Goal: Task Accomplishment & Management: Manage account settings

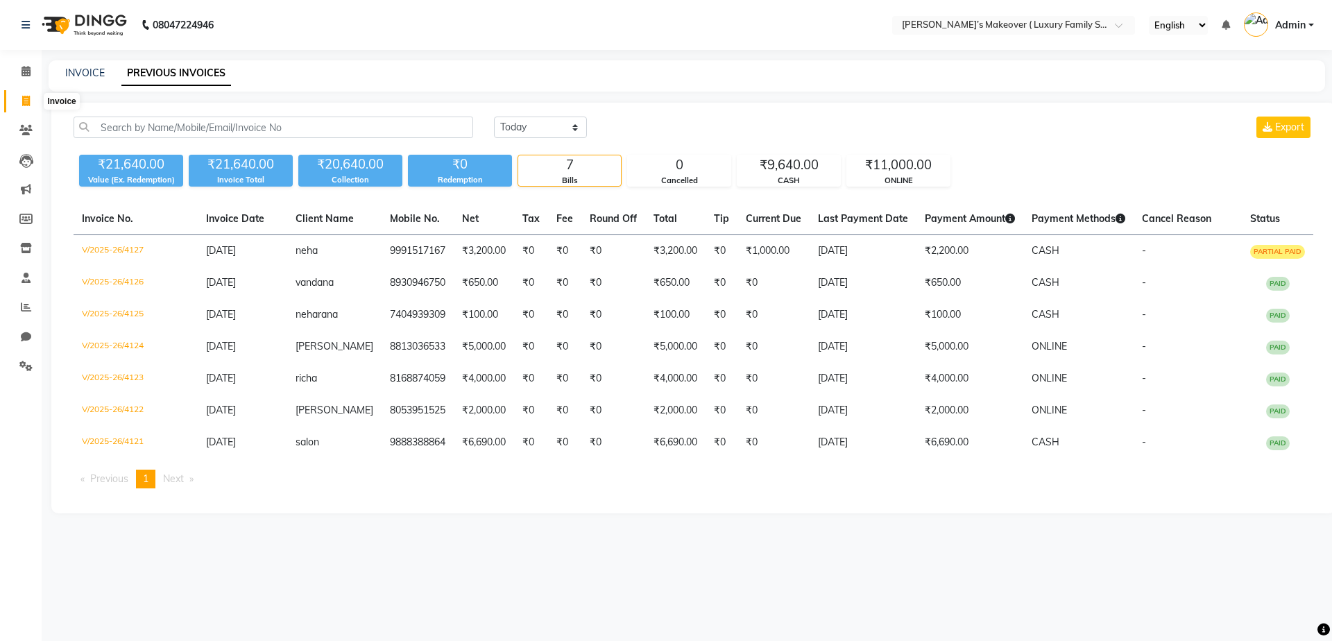
click at [35, 108] on span at bounding box center [26, 102] width 24 height 16
select select "service"
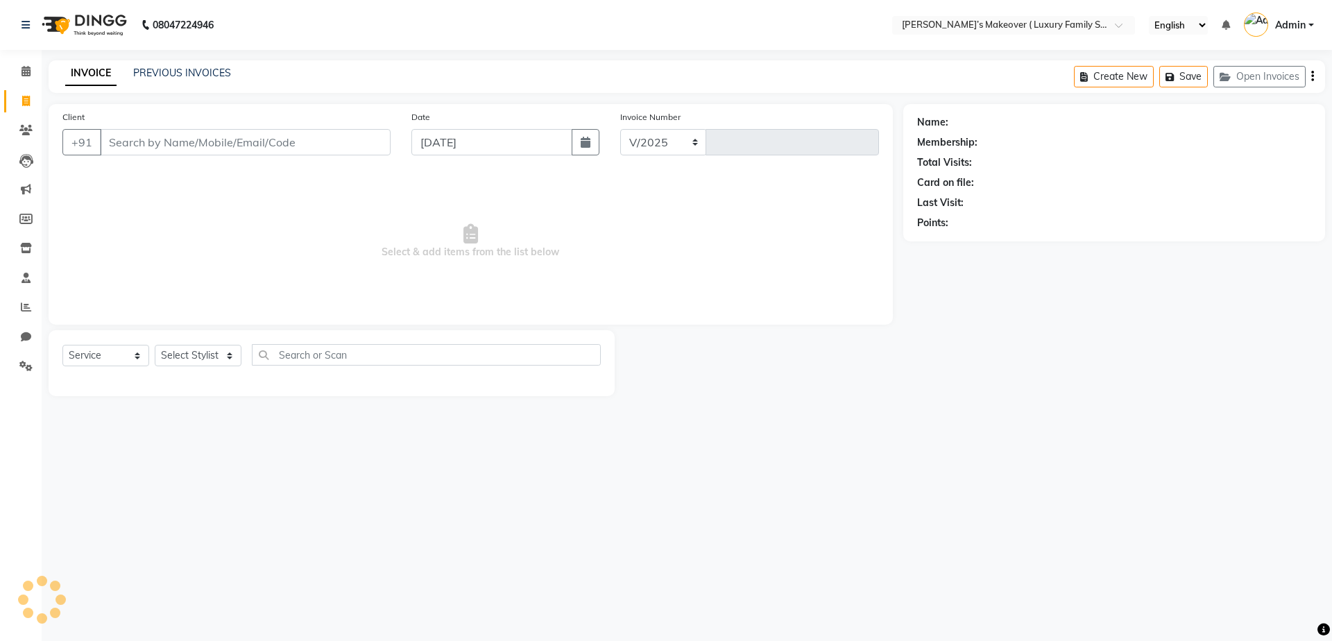
select select "7777"
type input "4128"
click at [121, 361] on select "Select Service Product Membership Package Voucher Prepaid Gift Card" at bounding box center [105, 356] width 87 height 22
click at [62, 345] on select "Select Service Product Membership Package Voucher Prepaid Gift Card" at bounding box center [105, 356] width 87 height 22
click at [214, 354] on select "Select Stylist [PERSON_NAME] [PERSON_NAME] [PERSON_NAME] [PERSON_NAME] [PERSON_…" at bounding box center [198, 356] width 87 height 22
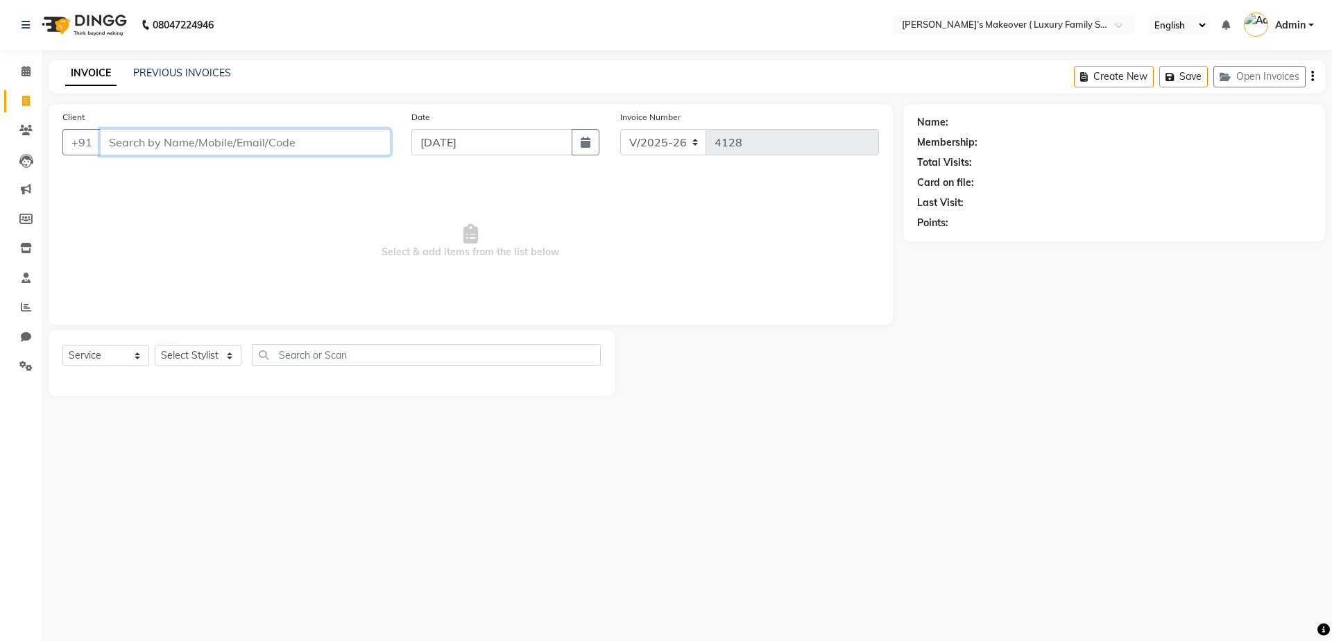
click at [229, 147] on input "Client" at bounding box center [245, 142] width 291 height 26
click at [75, 364] on select "Select Service Product Membership Package Voucher Prepaid Gift Card" at bounding box center [105, 356] width 87 height 22
click at [62, 345] on select "Select Service Product Membership Package Voucher Prepaid Gift Card" at bounding box center [105, 356] width 87 height 22
click at [194, 340] on div "Select Service Product Membership Package Voucher Prepaid Gift Card Select Styl…" at bounding box center [332, 363] width 566 height 66
click at [203, 350] on select "Select Stylist [PERSON_NAME] [PERSON_NAME] [PERSON_NAME] [PERSON_NAME] [PERSON_…" at bounding box center [198, 356] width 87 height 22
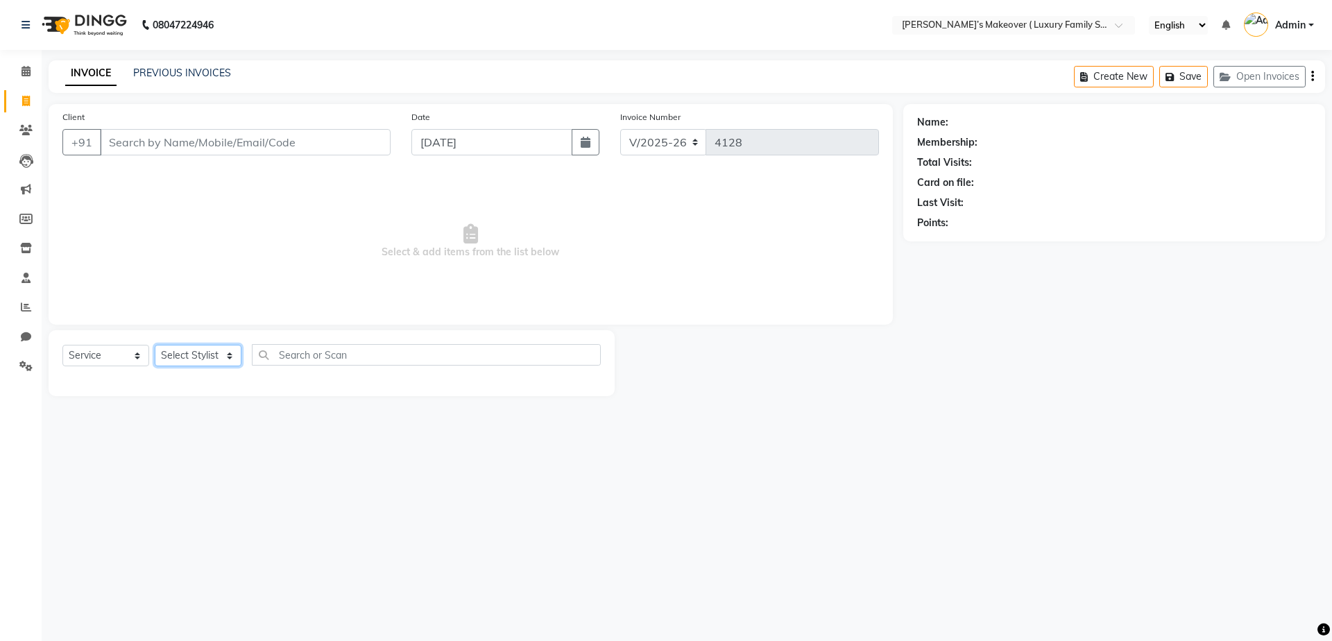
select select "69498"
click at [155, 345] on select "Select Stylist [PERSON_NAME] [PERSON_NAME] [PERSON_NAME] [PERSON_NAME] [PERSON_…" at bounding box center [198, 356] width 87 height 22
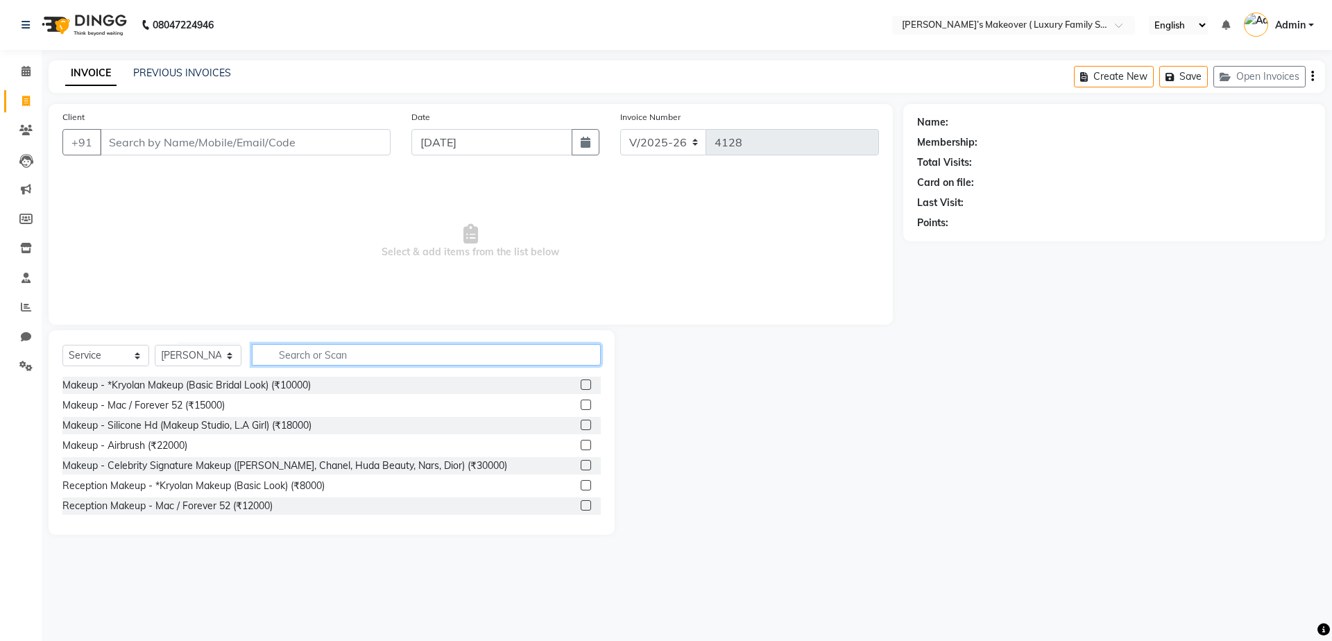
click at [288, 355] on input "text" at bounding box center [426, 355] width 349 height 22
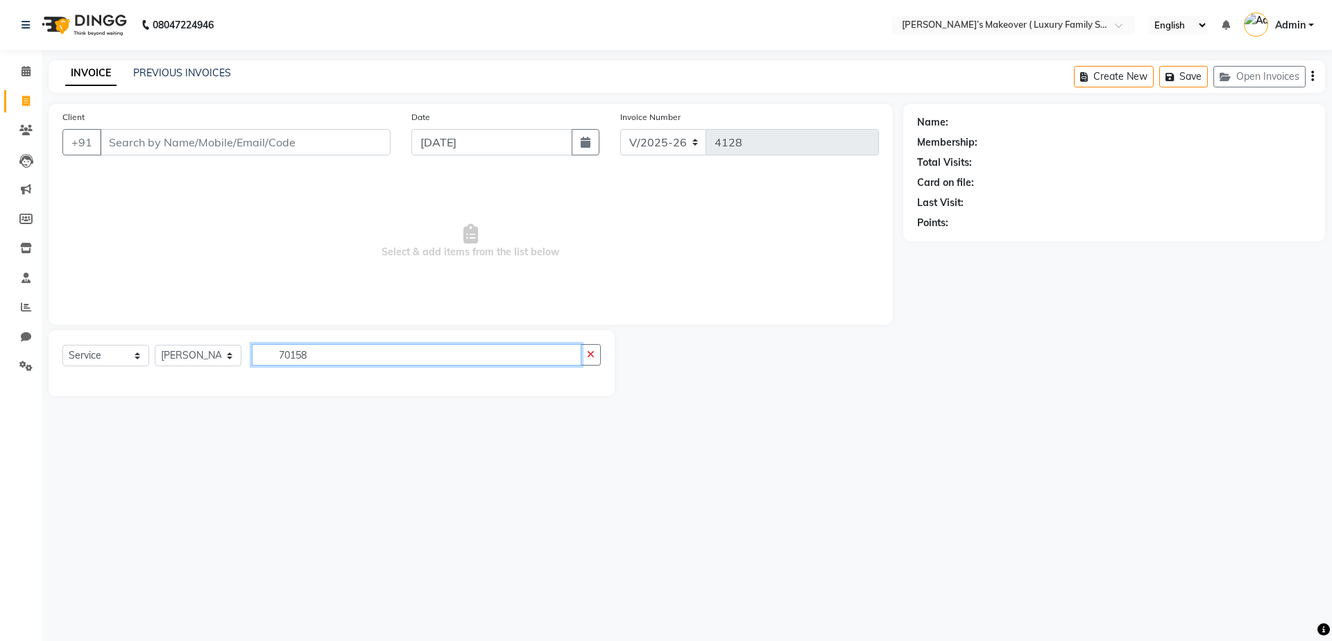
type input "70158"
click at [178, 144] on input "Client" at bounding box center [245, 142] width 291 height 26
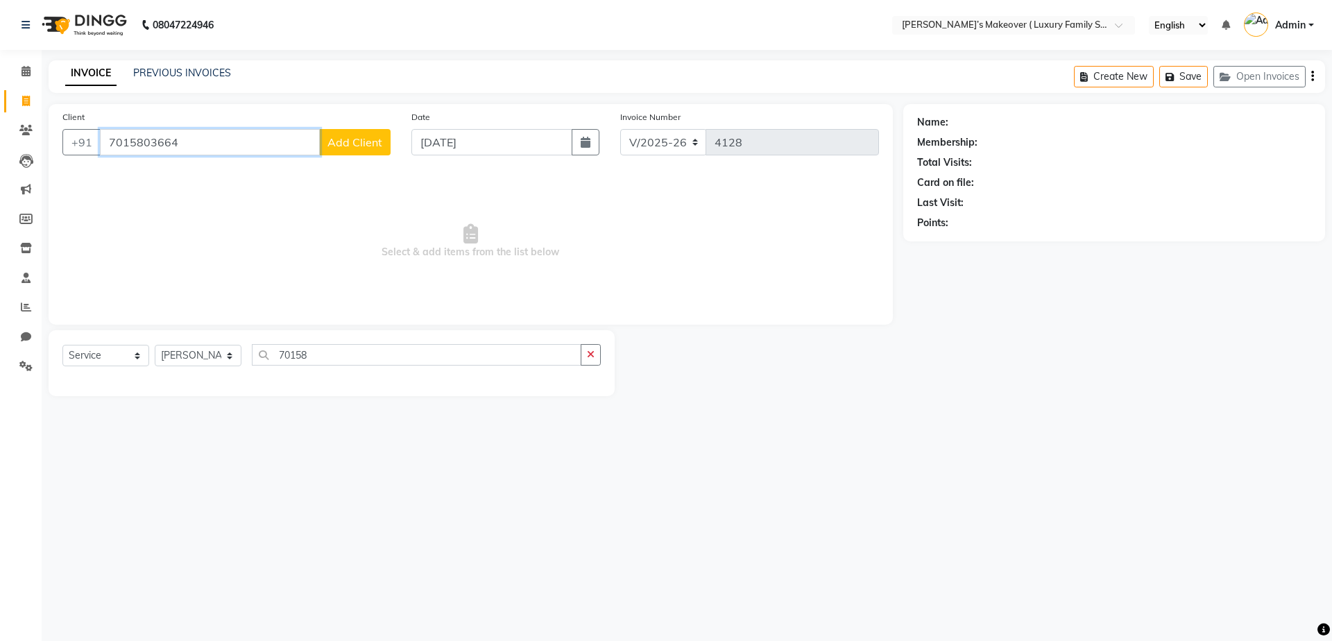
type input "7015803664"
click at [371, 137] on span "Add Client" at bounding box center [355, 142] width 55 height 14
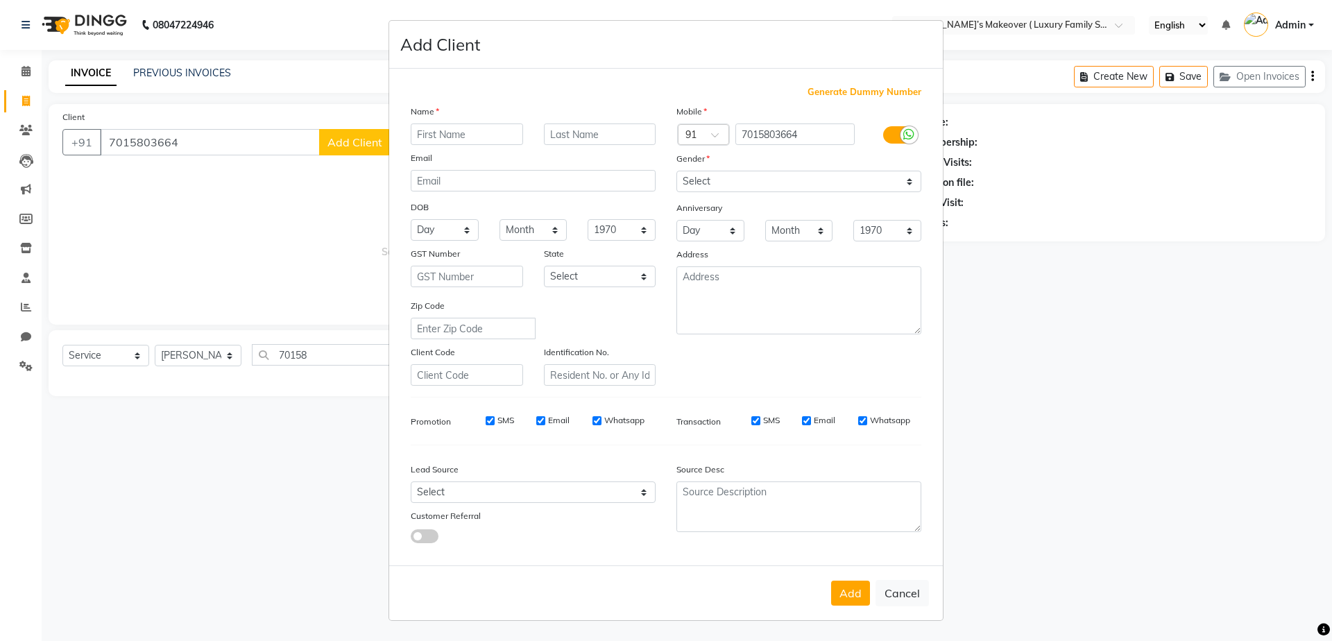
click at [462, 131] on input "text" at bounding box center [467, 135] width 112 height 22
type input "suman"
click at [736, 187] on select "Select [DEMOGRAPHIC_DATA] [DEMOGRAPHIC_DATA] Other Prefer Not To Say" at bounding box center [799, 182] width 245 height 22
select select "[DEMOGRAPHIC_DATA]"
click at [677, 171] on select "Select [DEMOGRAPHIC_DATA] [DEMOGRAPHIC_DATA] Other Prefer Not To Say" at bounding box center [799, 182] width 245 height 22
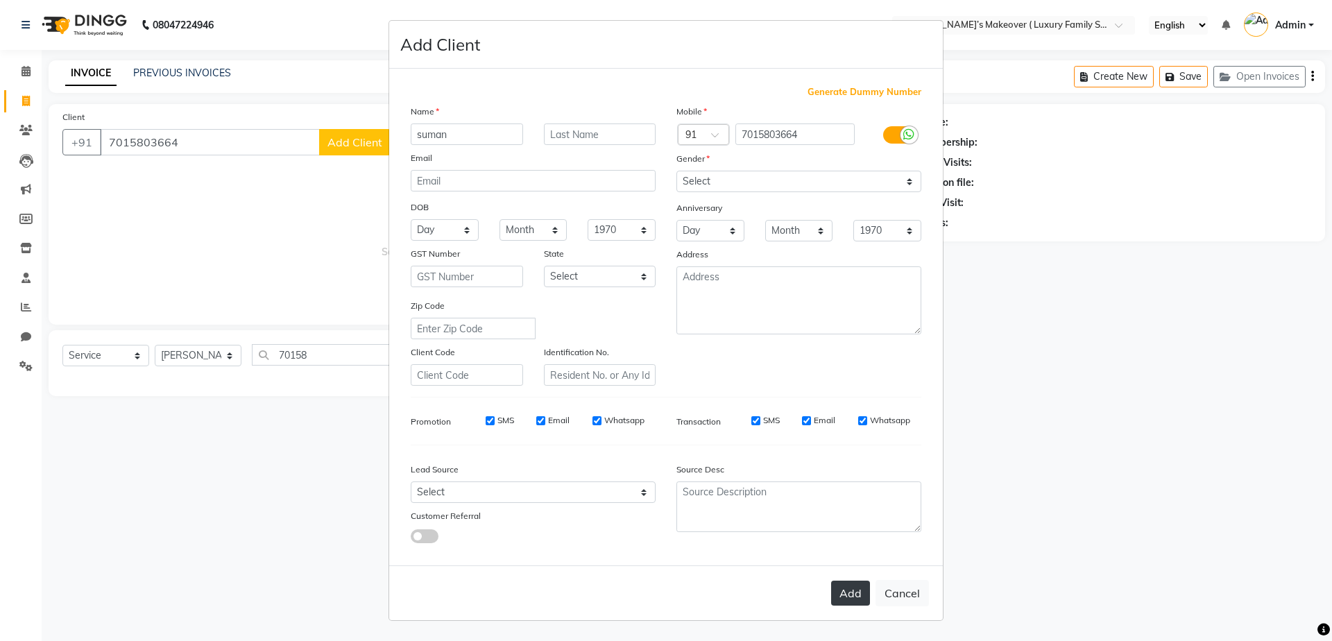
click at [840, 585] on button "Add" at bounding box center [850, 593] width 39 height 25
select select
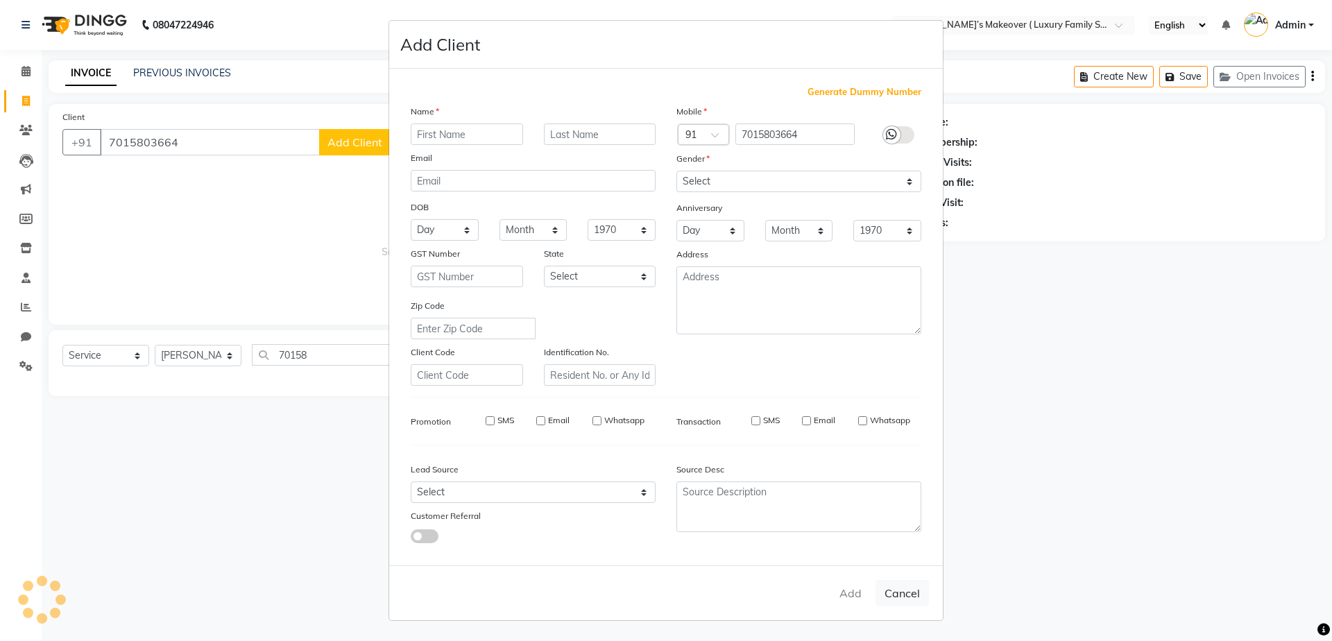
select select
checkbox input "false"
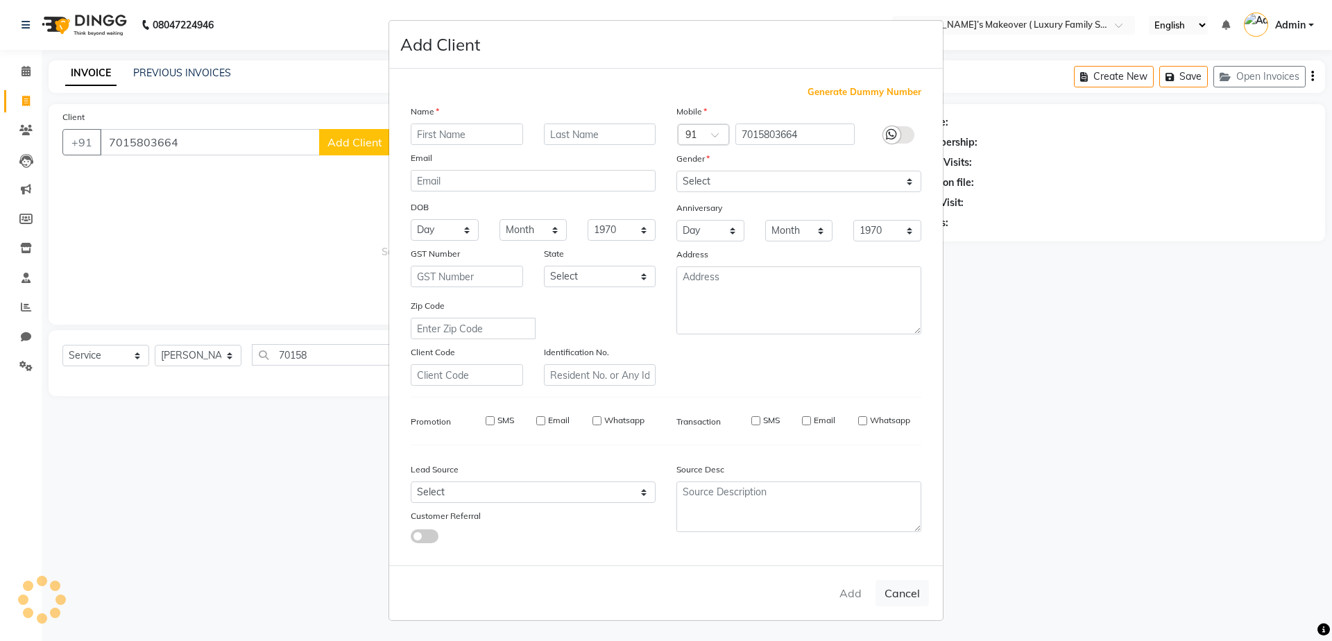
checkbox input "false"
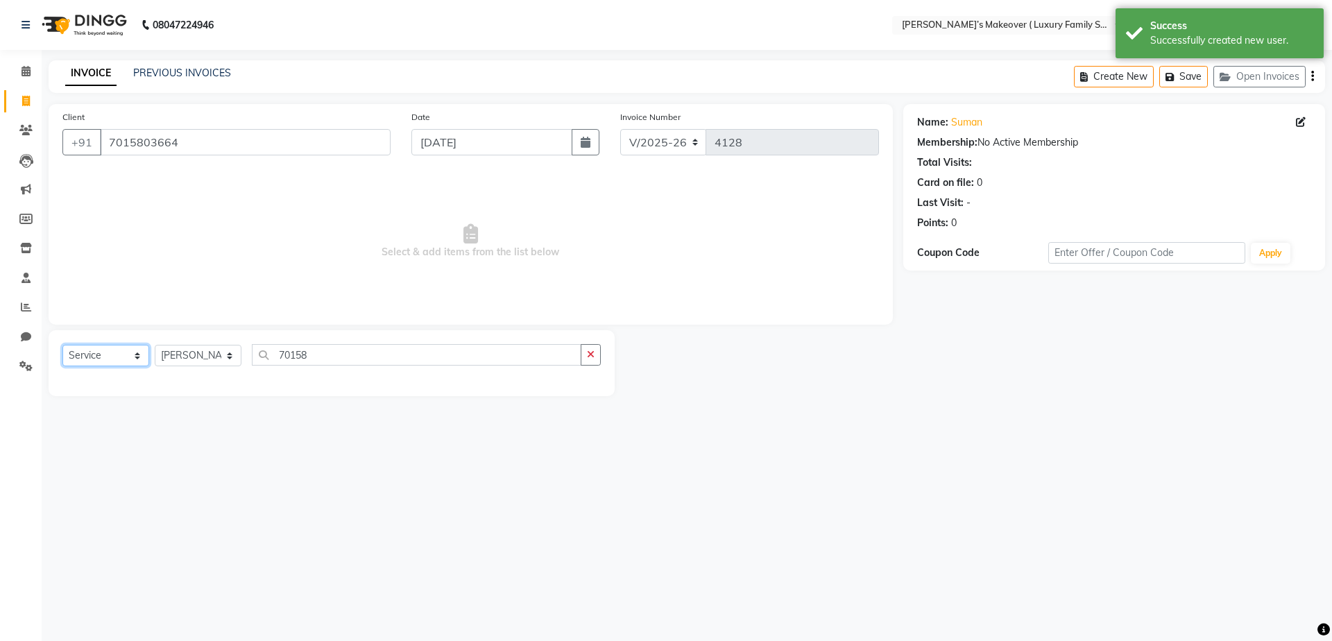
click at [97, 355] on select "Select Service Product Membership Package Voucher Prepaid Gift Card" at bounding box center [105, 356] width 87 height 22
click at [62, 345] on select "Select Service Product Membership Package Voucher Prepaid Gift Card" at bounding box center [105, 356] width 87 height 22
click at [288, 357] on input "70158" at bounding box center [417, 355] width 330 height 22
click at [328, 360] on input "70158" at bounding box center [417, 355] width 330 height 22
type input "7"
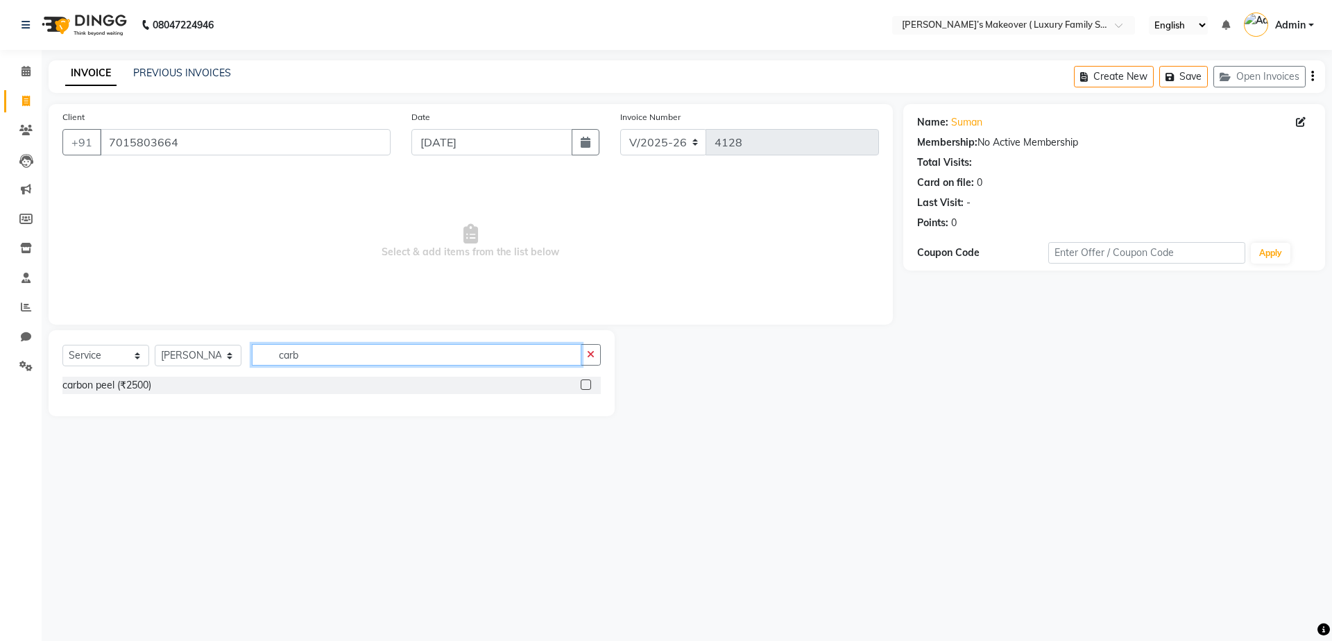
type input "carb"
click at [583, 383] on label at bounding box center [586, 385] width 10 height 10
click at [583, 383] on input "checkbox" at bounding box center [585, 385] width 9 height 9
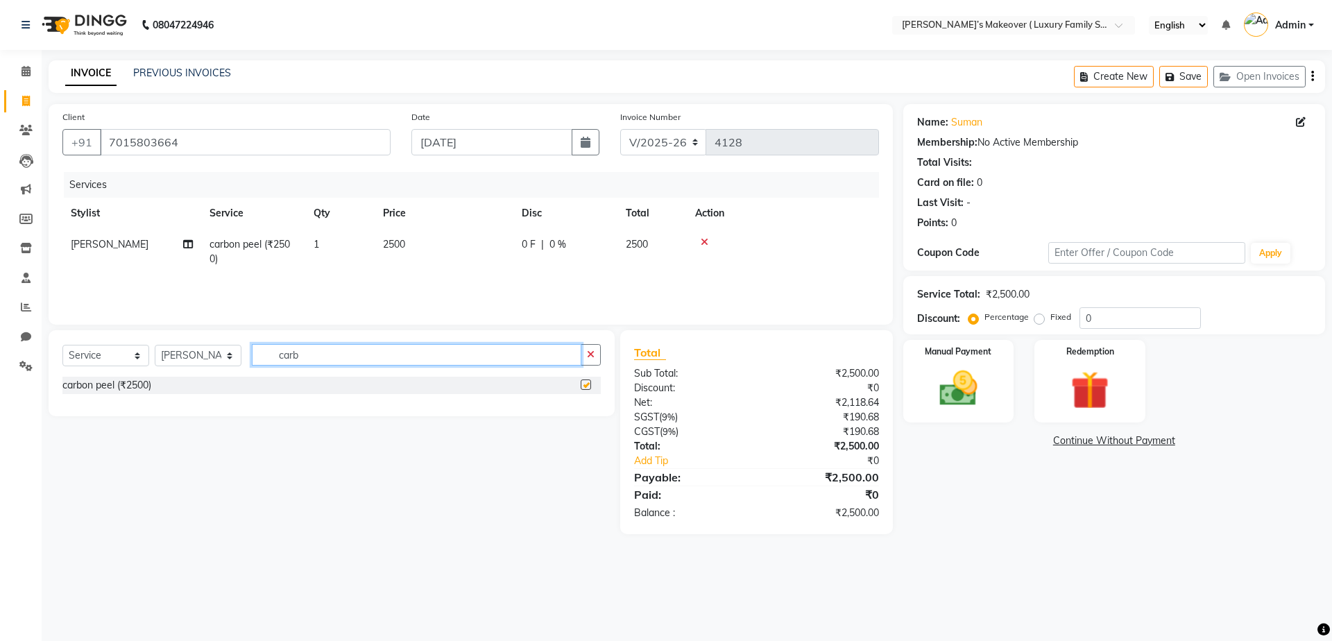
click at [557, 359] on input "carb" at bounding box center [417, 355] width 330 height 22
checkbox input "false"
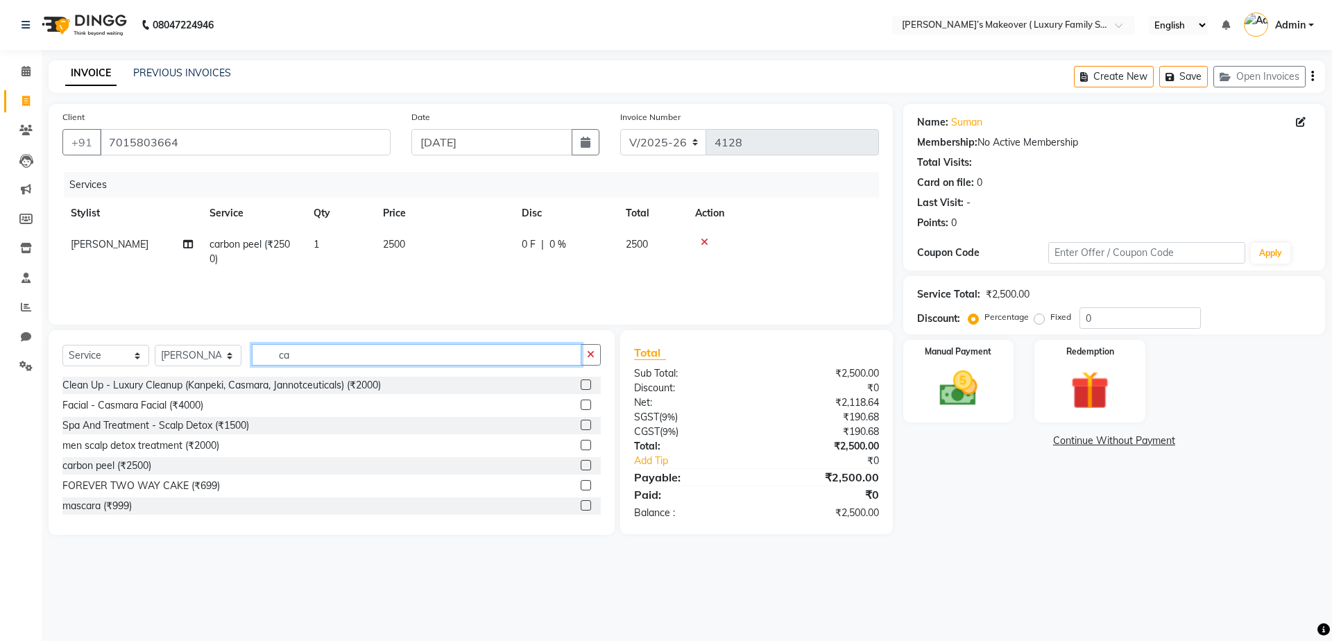
type input "c"
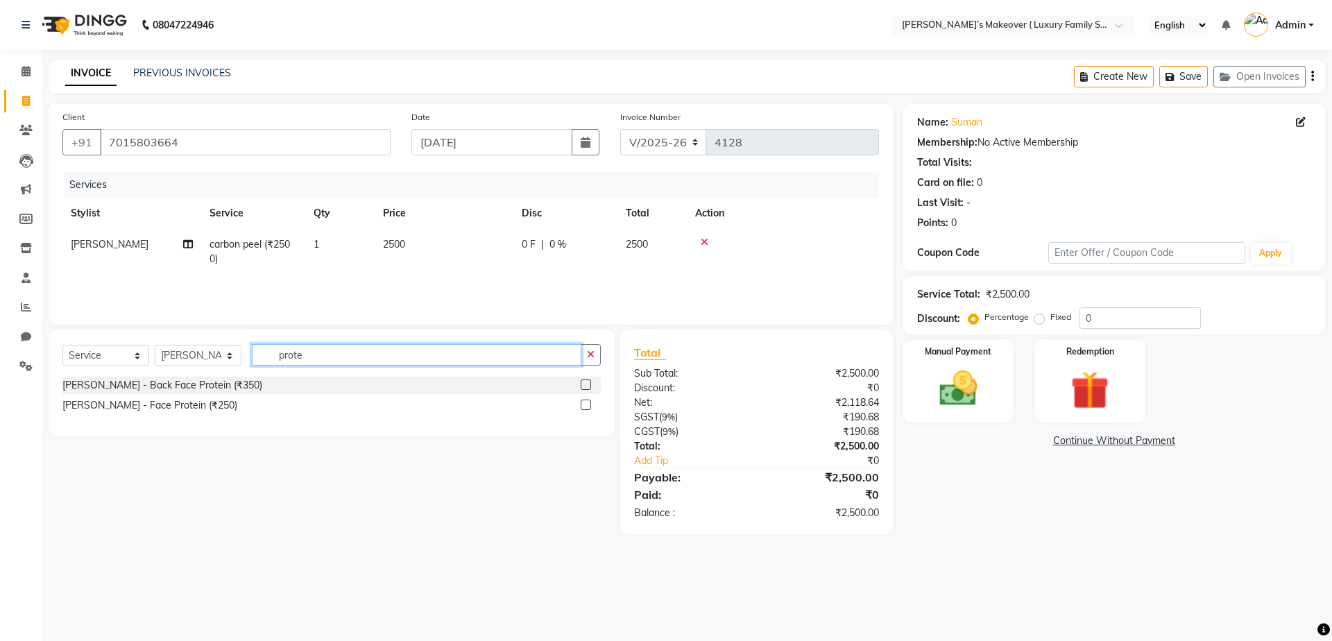
type input "prote"
click at [585, 405] on label at bounding box center [586, 405] width 10 height 10
click at [585, 405] on input "checkbox" at bounding box center [585, 405] width 9 height 9
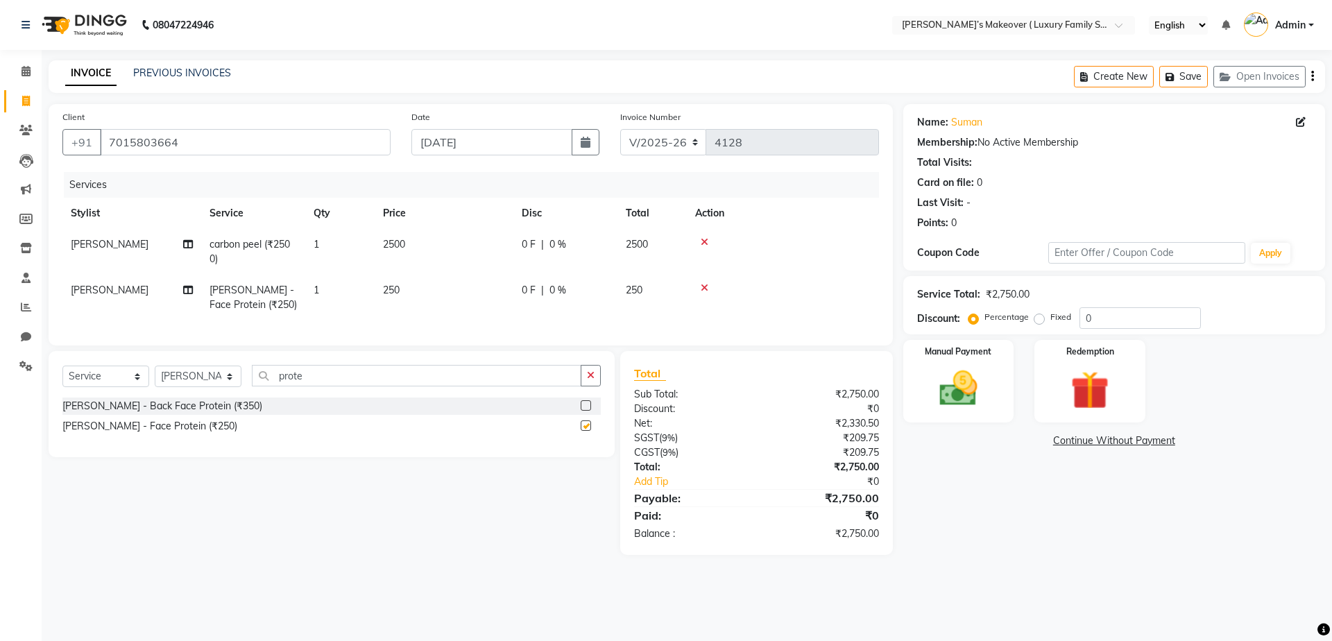
checkbox input "false"
click at [457, 385] on input "prote" at bounding box center [417, 376] width 330 height 22
drag, startPoint x: 90, startPoint y: 387, endPoint x: 90, endPoint y: 396, distance: 8.3
click at [90, 387] on select "Select Service Product Membership Package Voucher Prepaid Gift Card" at bounding box center [105, 377] width 87 height 22
select select "product"
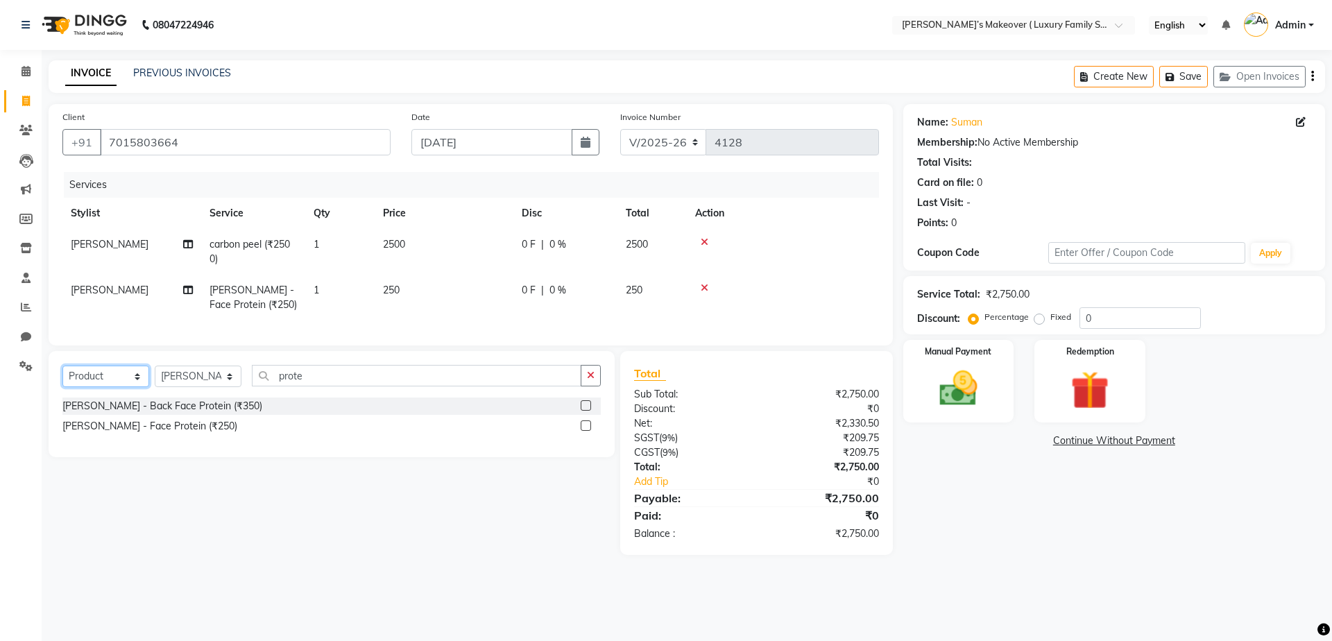
click at [62, 378] on select "Select Service Product Membership Package Voucher Prepaid Gift Card" at bounding box center [105, 377] width 87 height 22
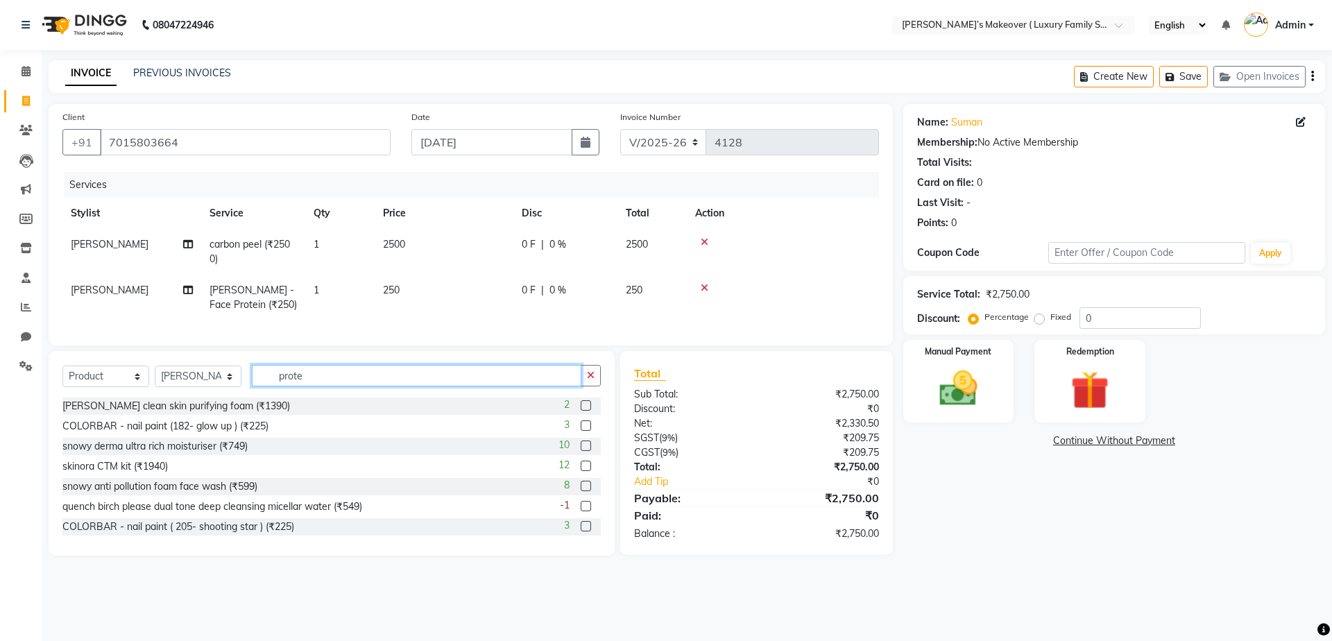
click at [373, 387] on input "prote" at bounding box center [417, 376] width 330 height 22
type input "p"
type input "home ca"
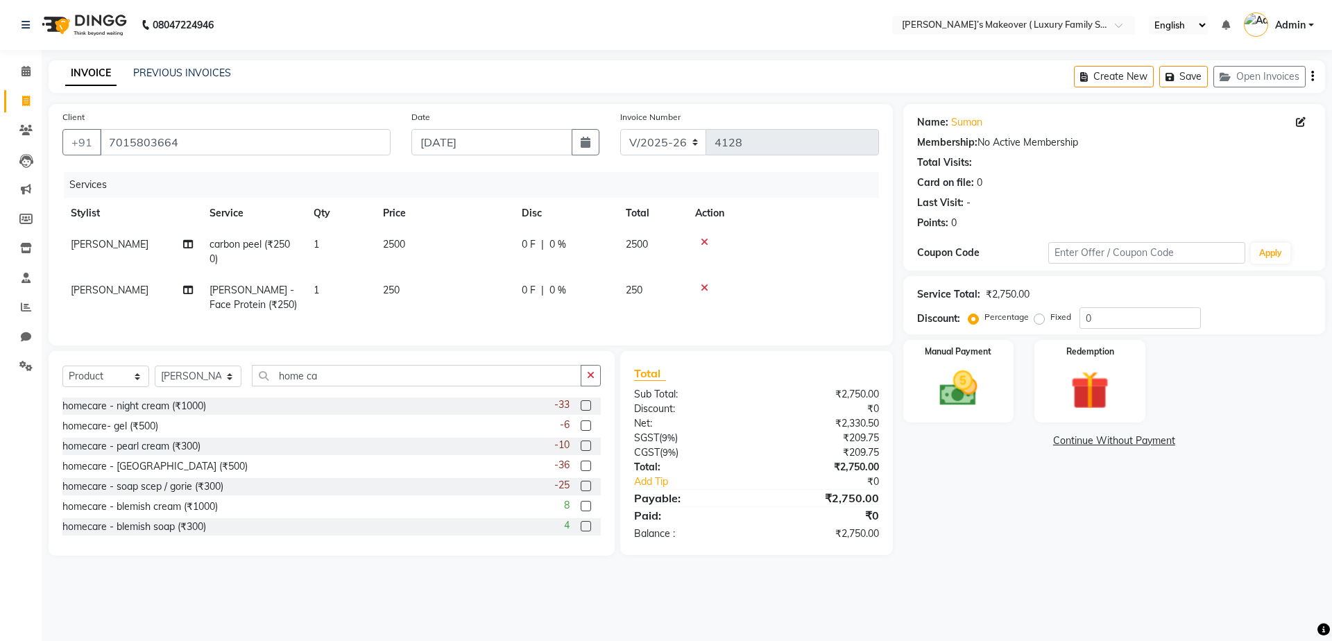
click at [581, 411] on label at bounding box center [586, 405] width 10 height 10
click at [581, 411] on input "checkbox" at bounding box center [585, 406] width 9 height 9
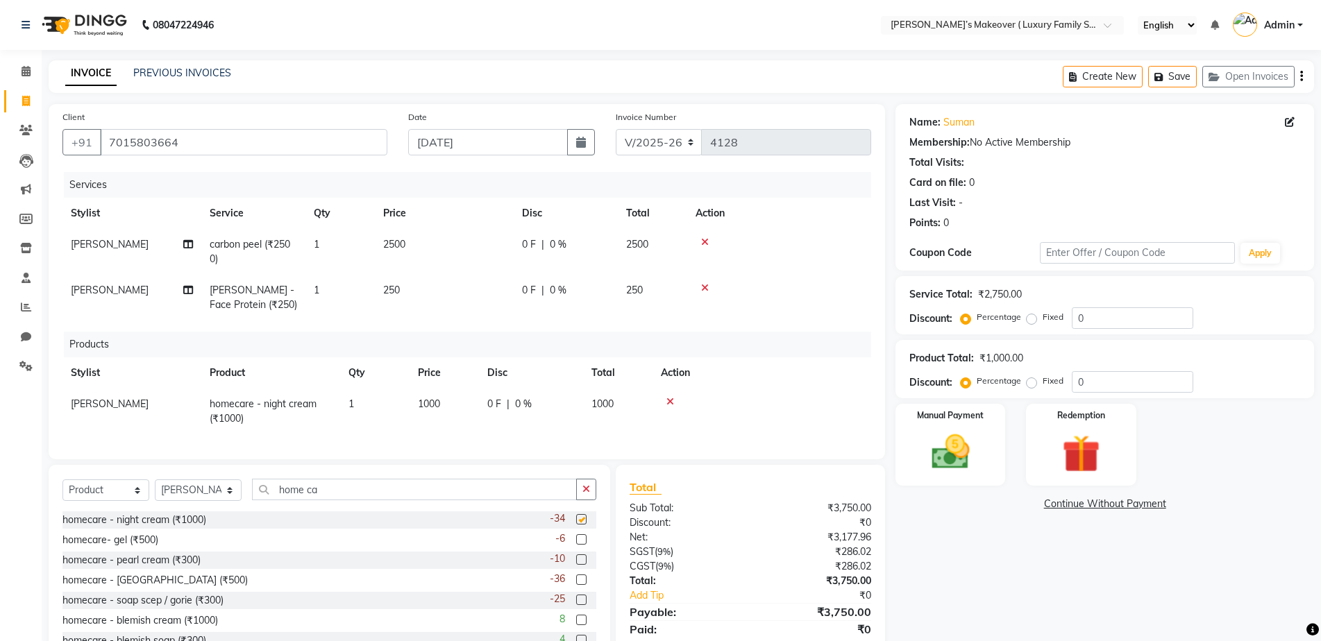
checkbox input "false"
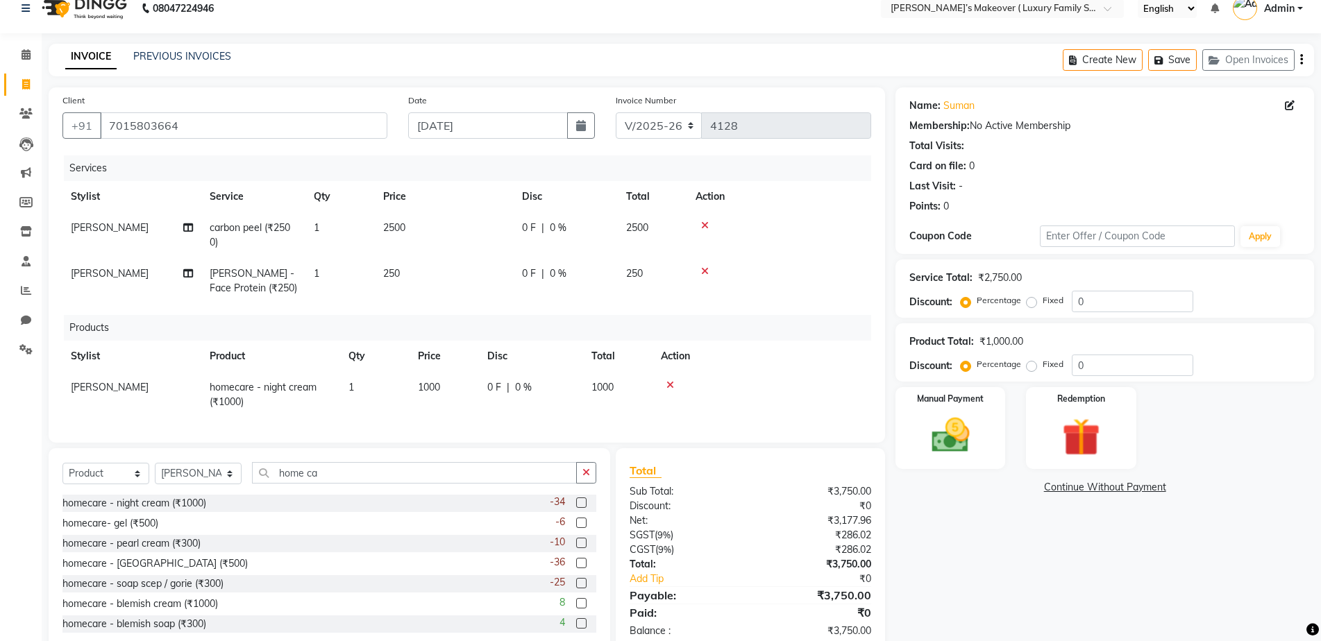
scroll to position [61, 0]
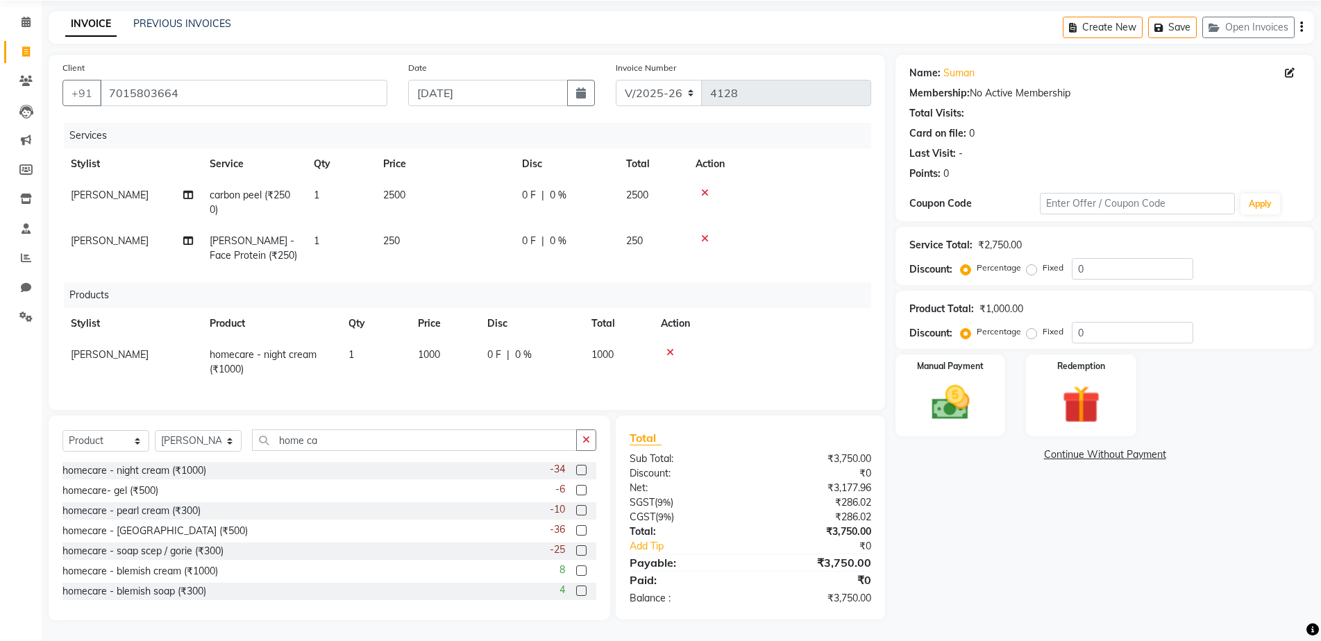
click at [576, 507] on label at bounding box center [581, 510] width 10 height 10
click at [576, 507] on input "checkbox" at bounding box center [580, 511] width 9 height 9
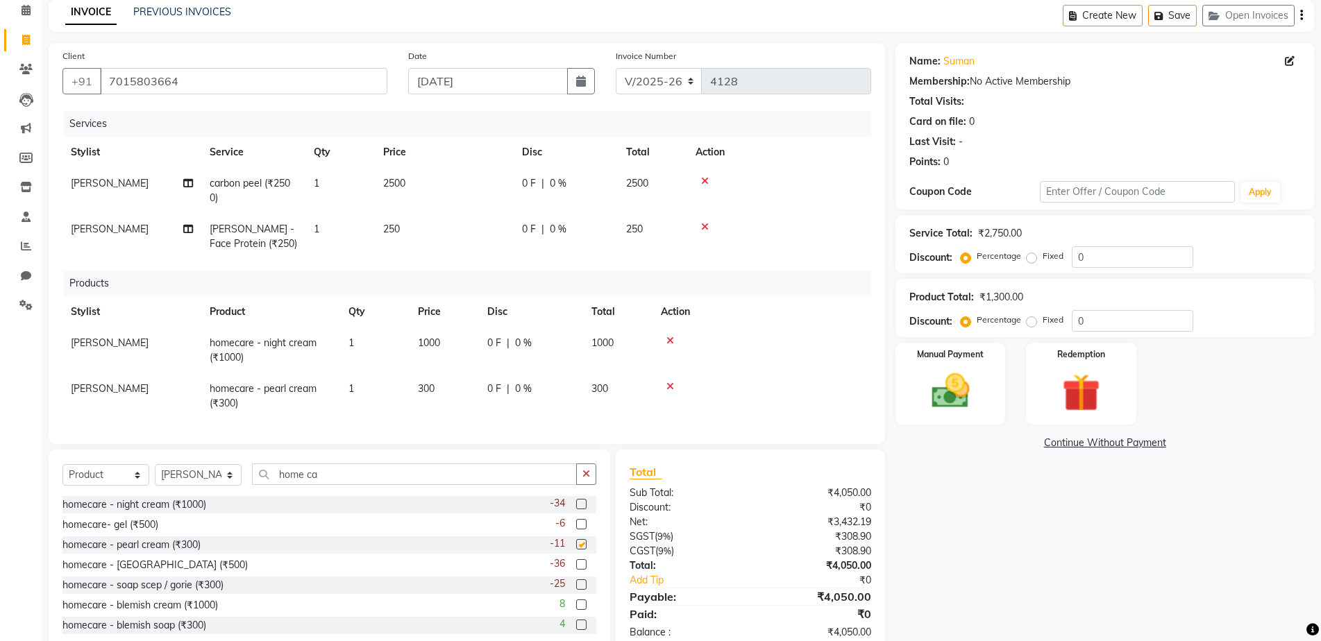
checkbox input "false"
click at [576, 570] on label at bounding box center [581, 564] width 10 height 10
click at [576, 570] on input "checkbox" at bounding box center [580, 565] width 9 height 9
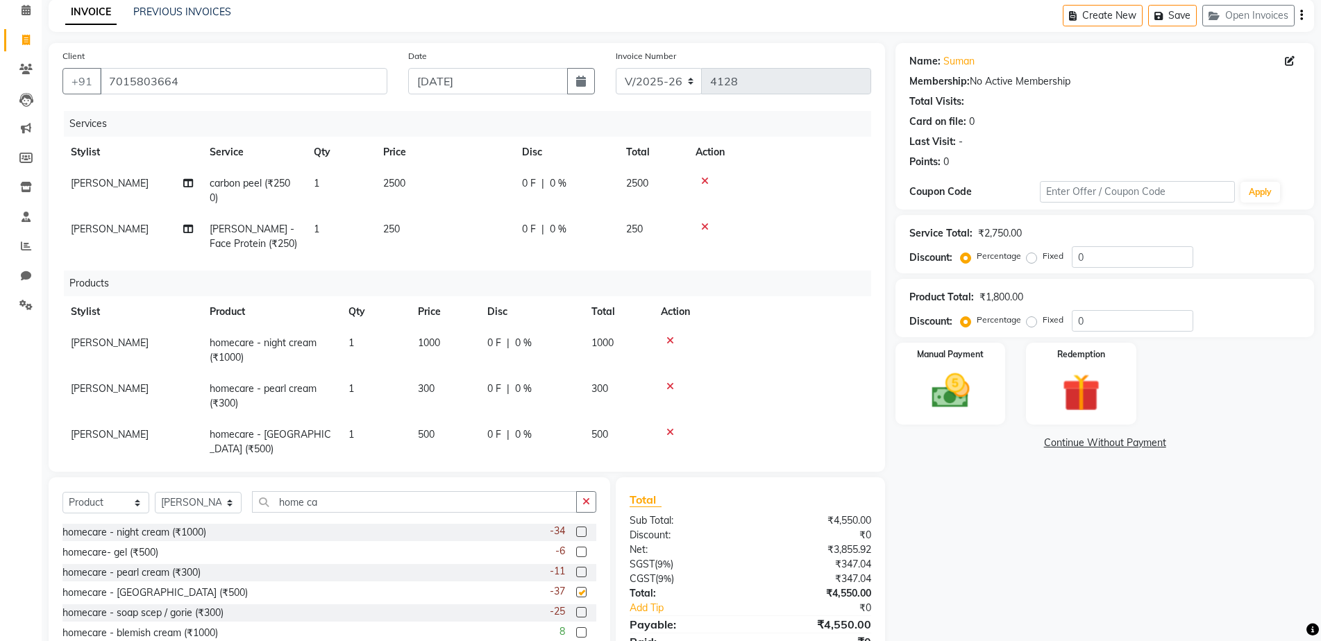
checkbox input "false"
click at [576, 609] on label at bounding box center [581, 612] width 10 height 10
click at [576, 609] on input "checkbox" at bounding box center [580, 613] width 9 height 9
checkbox input "false"
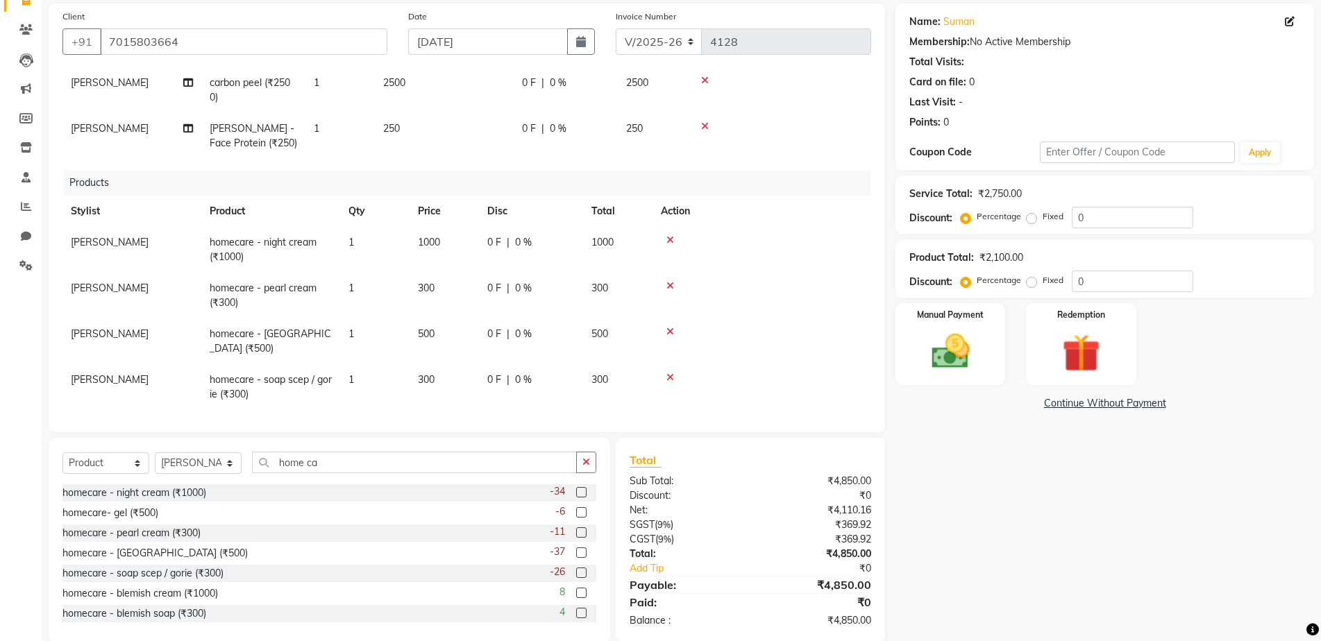
scroll to position [123, 0]
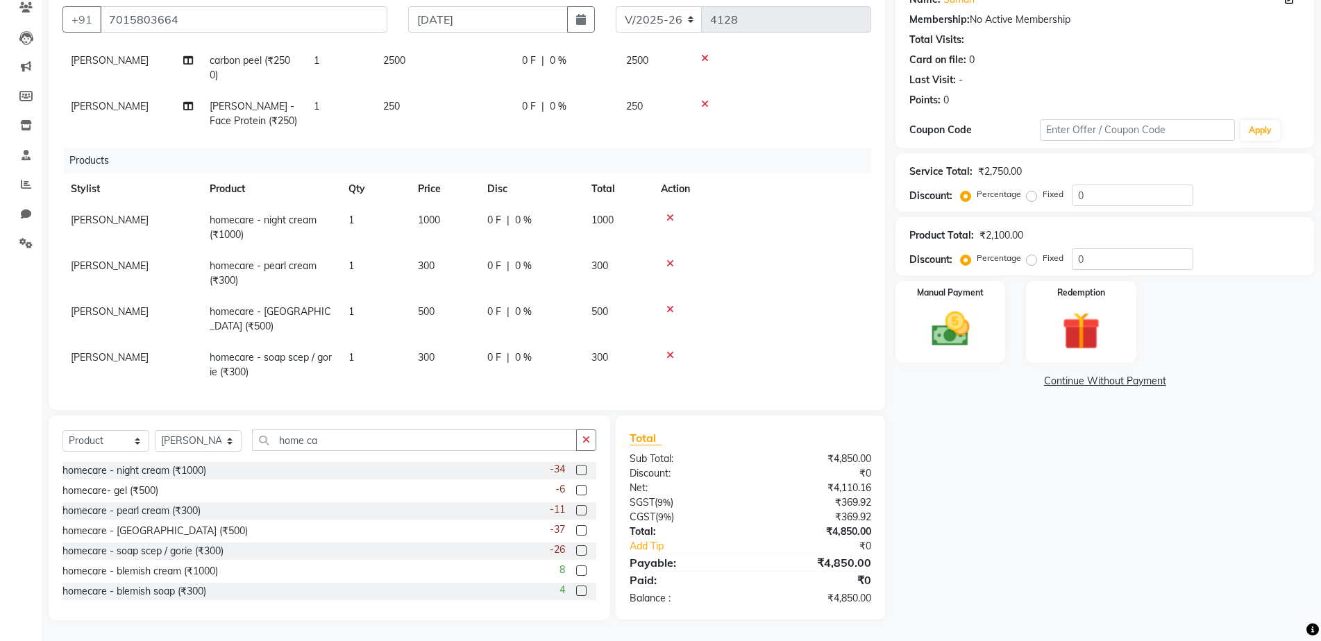
click at [321, 105] on td "1" at bounding box center [339, 114] width 69 height 46
select select "69498"
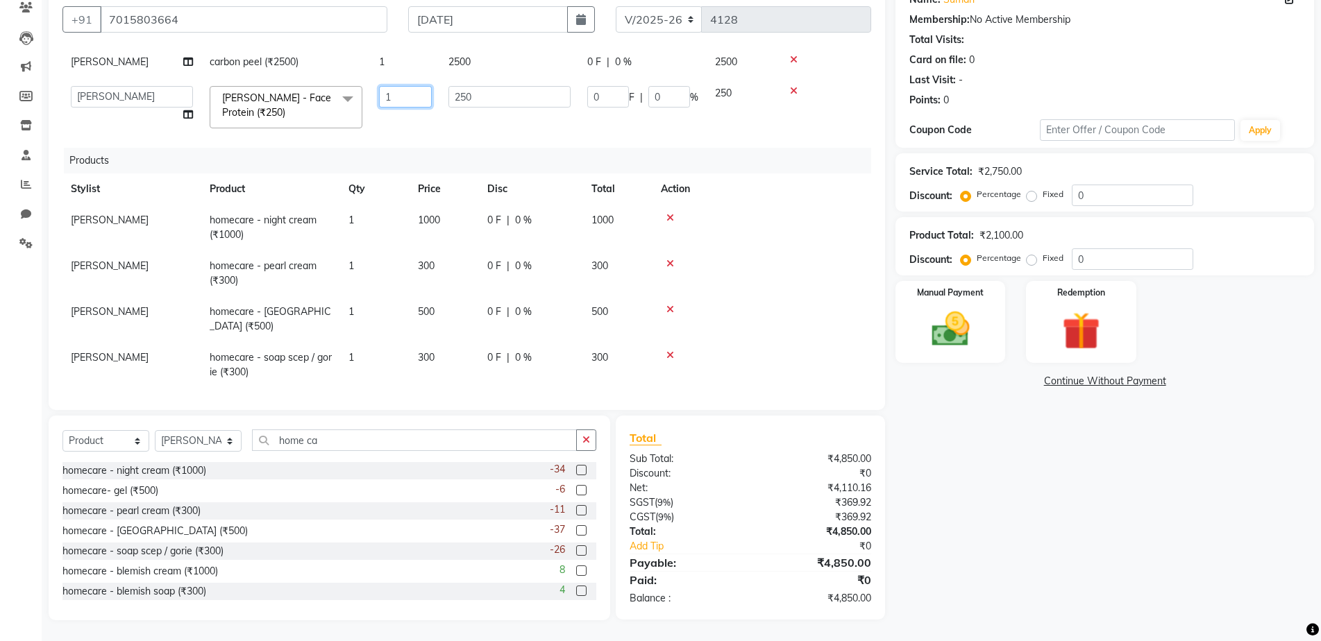
click at [396, 96] on input "1" at bounding box center [405, 97] width 53 height 22
type input "2"
click at [399, 51] on tr "[PERSON_NAME] carbon peel (₹2500) 1 2500 0 F | 0 % 2500" at bounding box center [466, 61] width 808 height 31
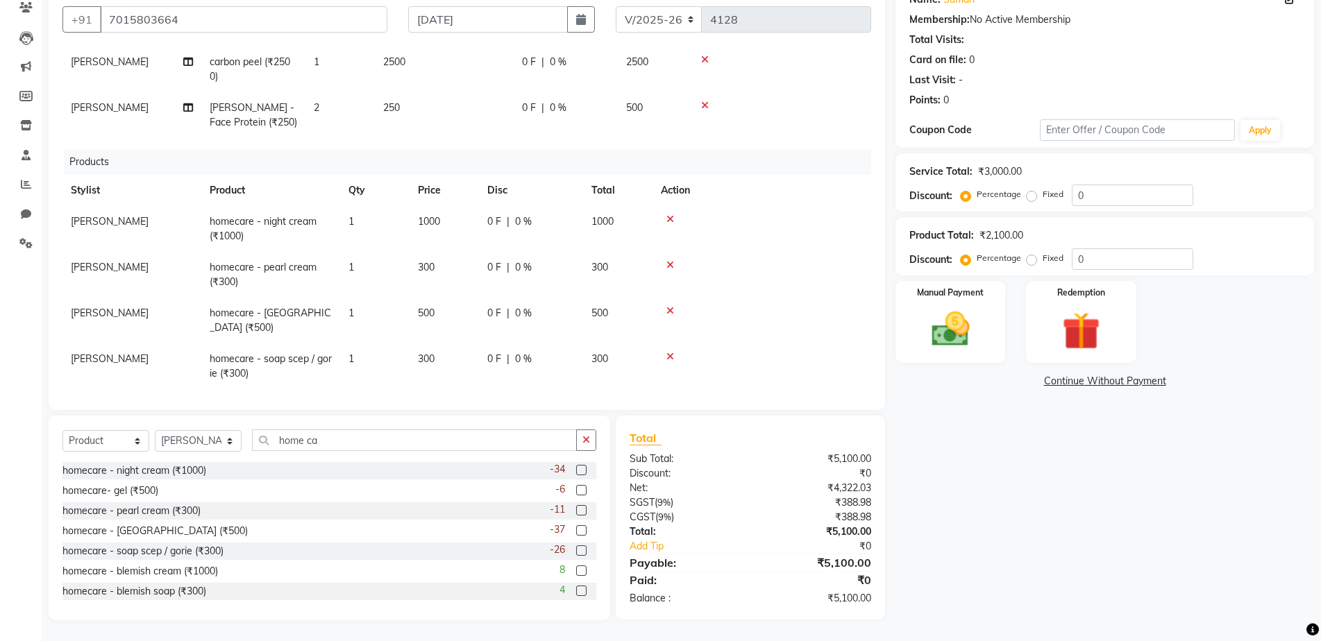
click at [334, 56] on td "1" at bounding box center [339, 69] width 69 height 46
select select "69498"
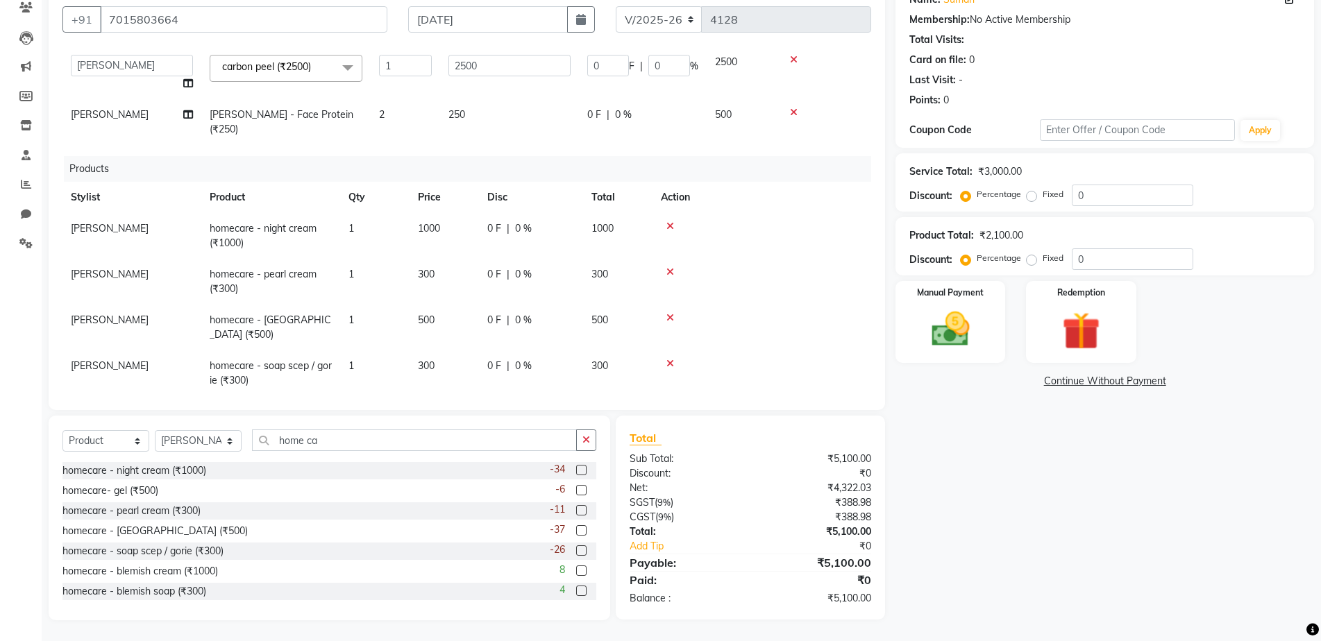
scroll to position [53, 0]
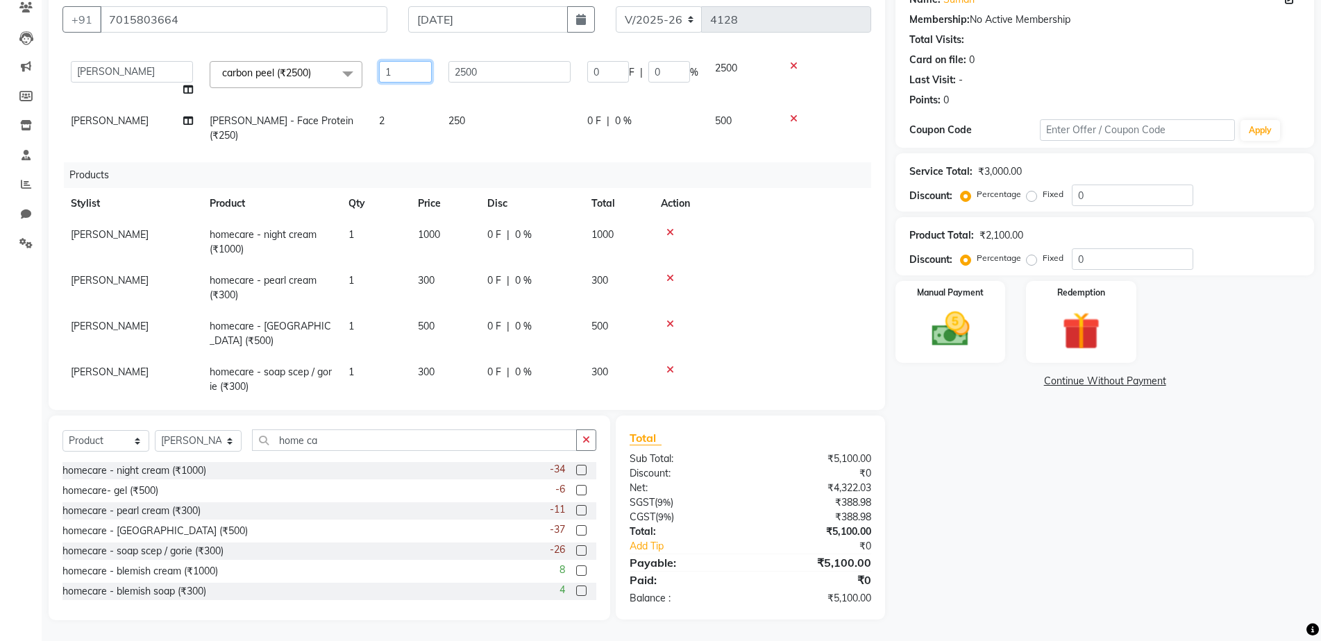
click at [407, 67] on input "1" at bounding box center [405, 72] width 53 height 22
type input "2"
click at [740, 554] on hr at bounding box center [750, 554] width 242 height 1
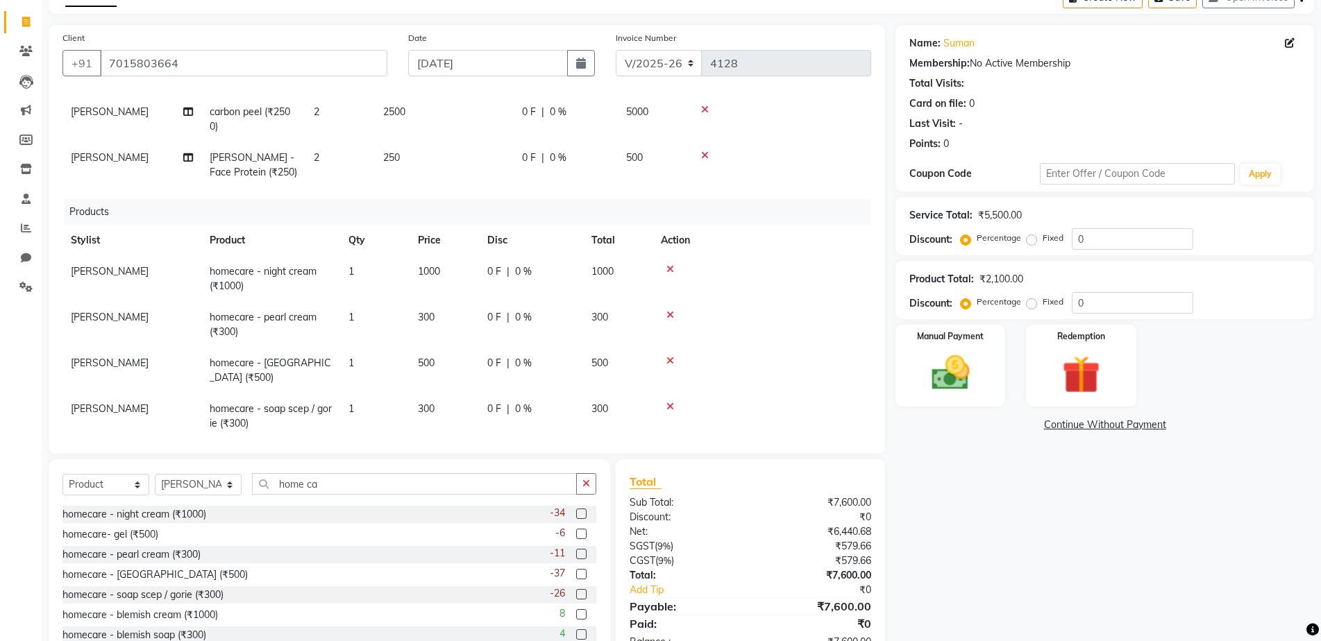
scroll to position [0, 0]
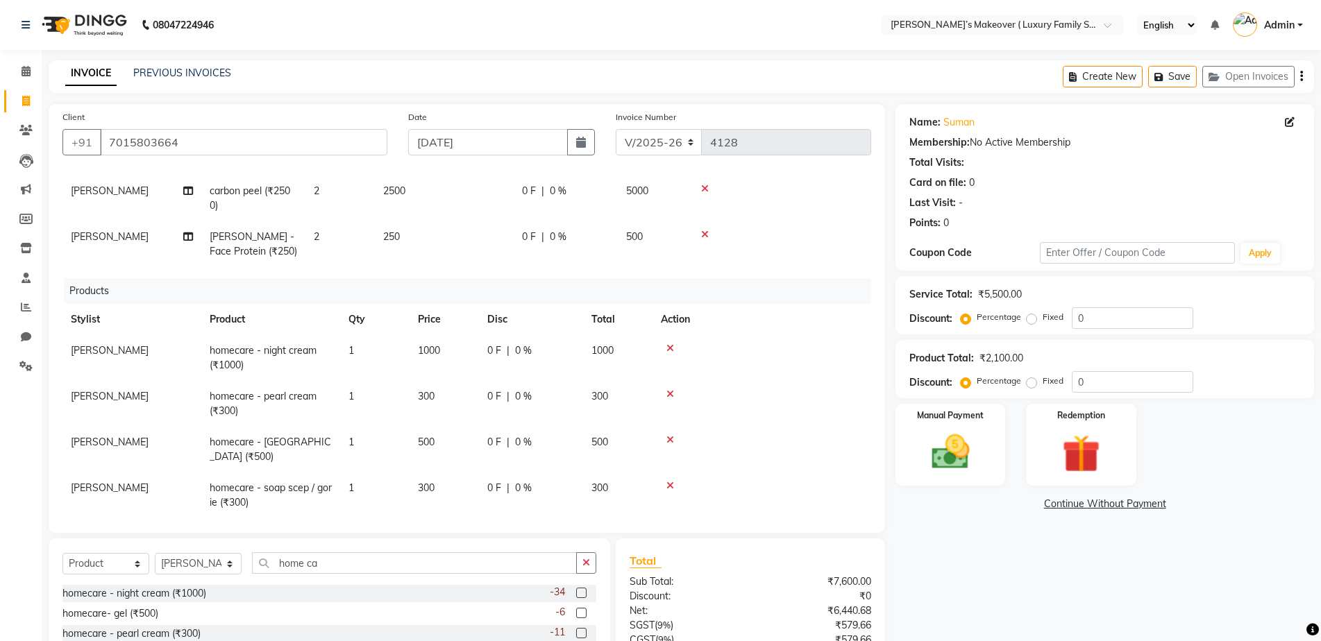
click at [1300, 77] on icon "button" at bounding box center [1301, 76] width 3 height 1
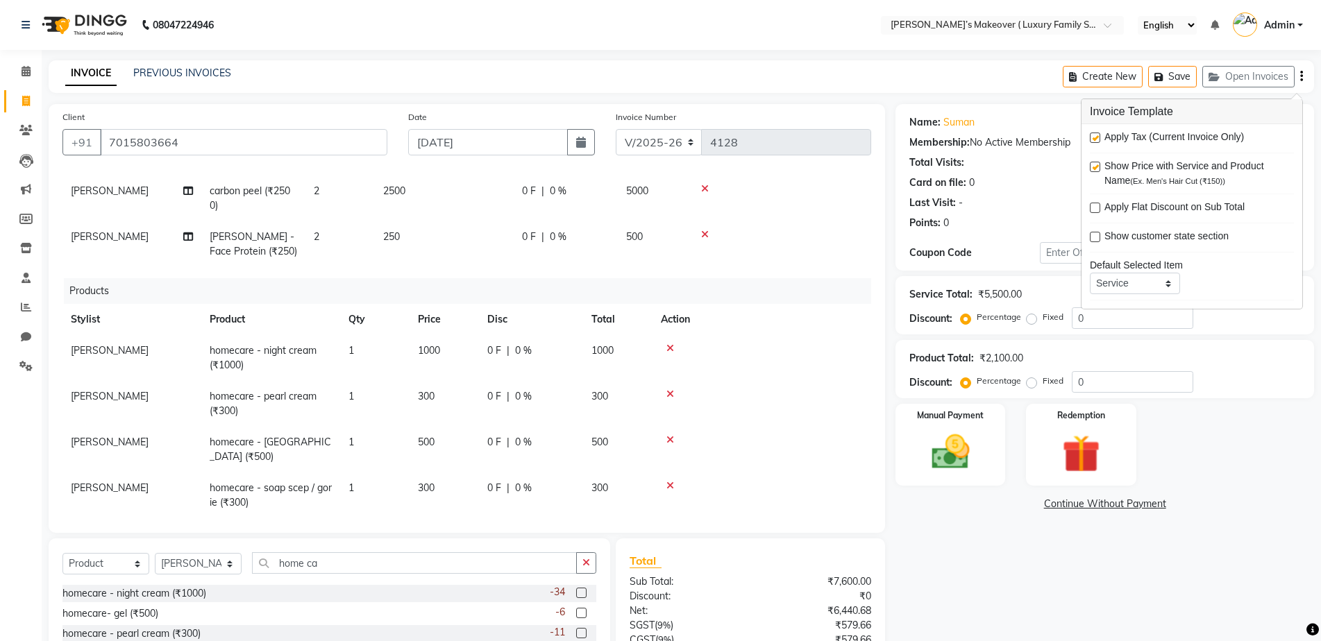
click at [1096, 139] on label at bounding box center [1094, 138] width 10 height 10
click at [1096, 139] on input "checkbox" at bounding box center [1093, 138] width 9 height 9
checkbox input "false"
click at [983, 425] on div "Manual Payment" at bounding box center [950, 444] width 114 height 85
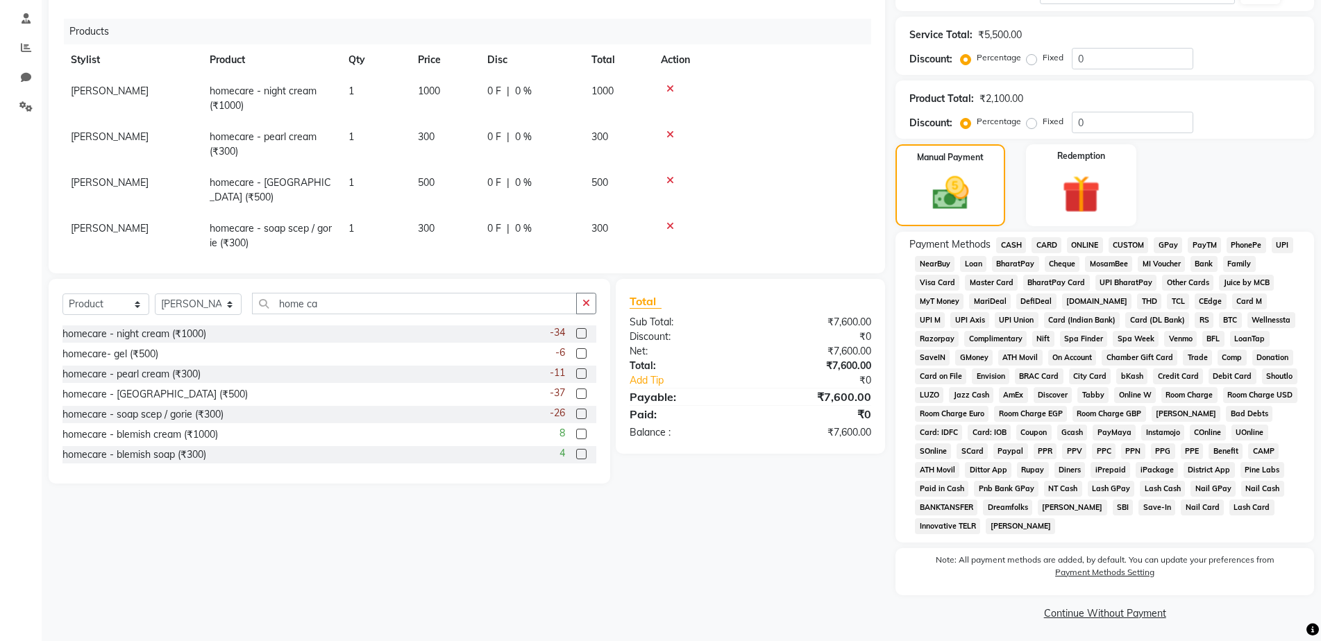
scroll to position [263, 0]
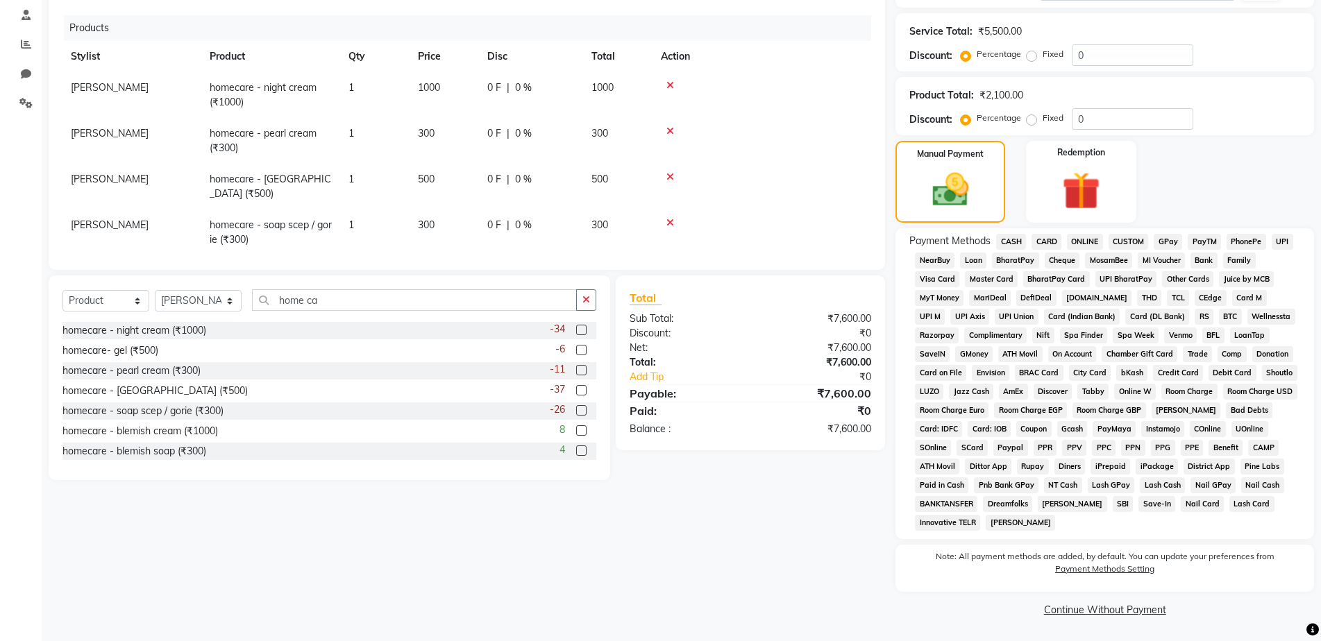
click at [1024, 118] on div "Percentage Fixed" at bounding box center [1017, 119] width 108 height 18
click at [1042, 122] on label "Fixed" at bounding box center [1052, 118] width 21 height 12
click at [1033, 122] on input "Fixed" at bounding box center [1034, 118] width 10 height 10
radio input "true"
click at [1142, 122] on input "0" at bounding box center [1131, 119] width 121 height 22
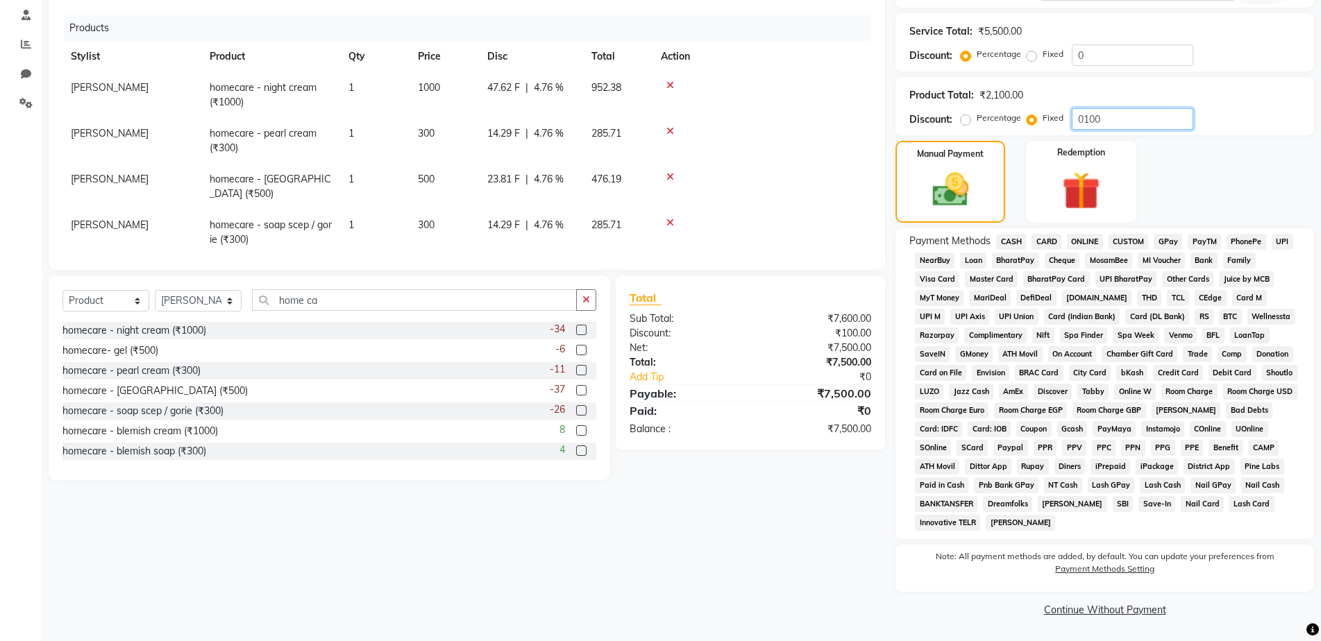
type input "0100"
click at [1021, 244] on span "CASH" at bounding box center [1011, 242] width 30 height 16
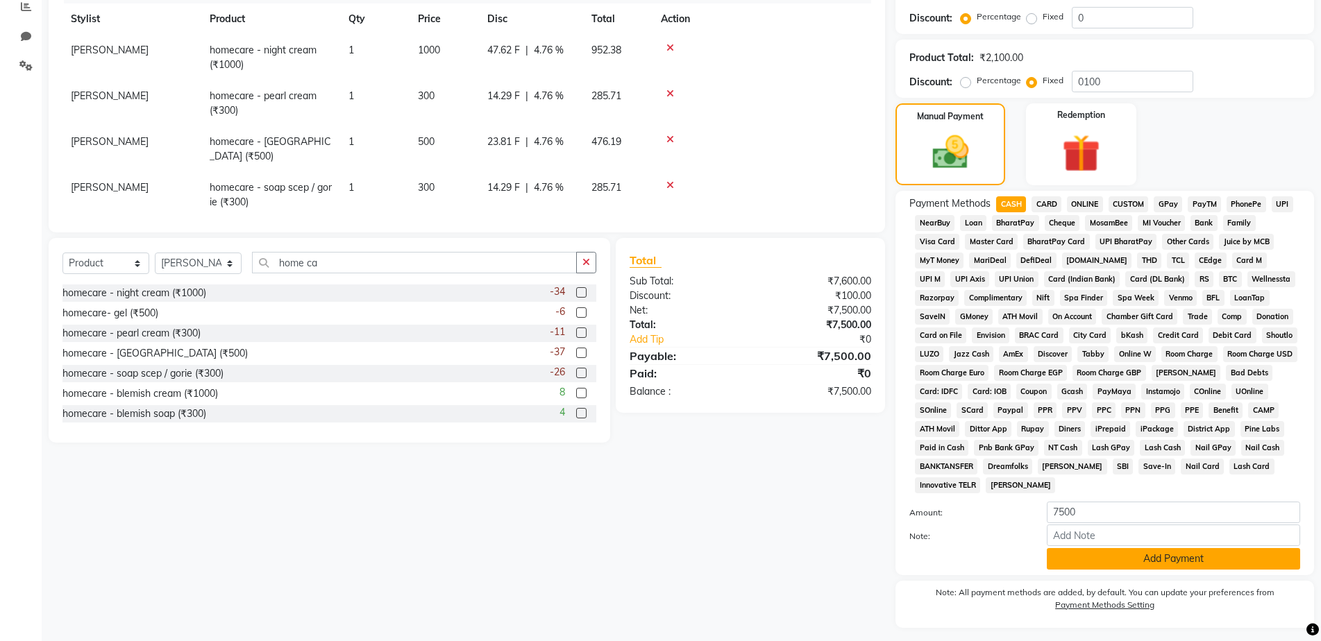
scroll to position [337, 0]
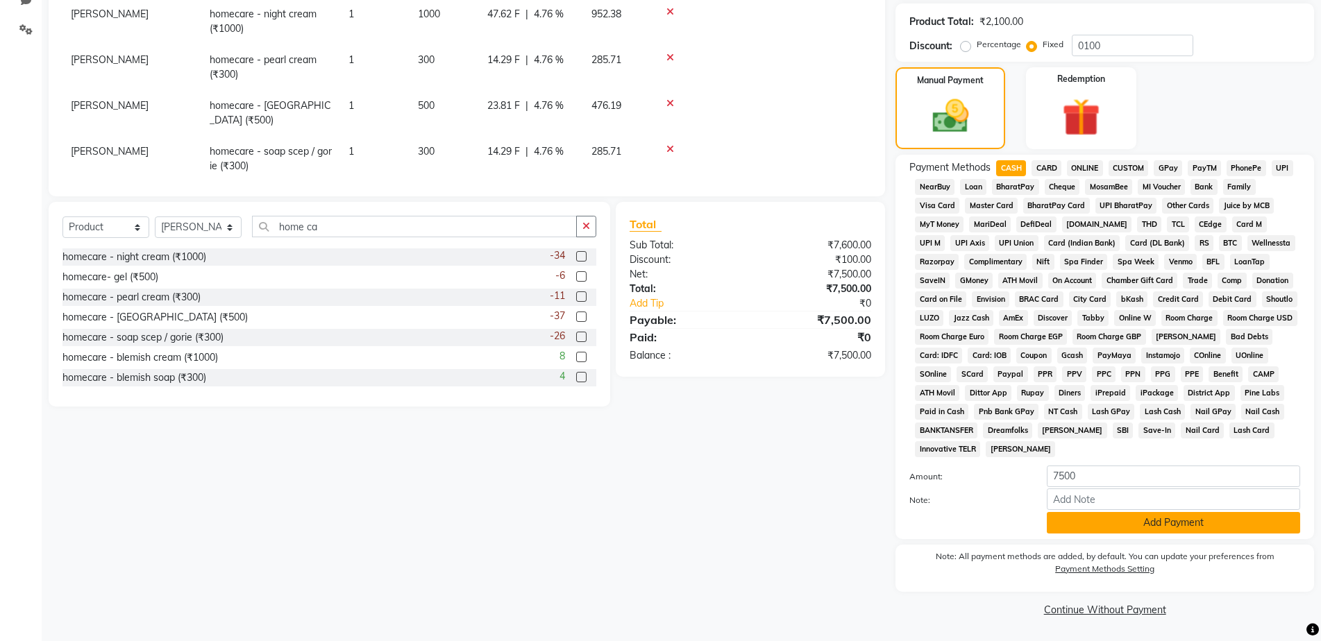
click at [1251, 524] on button "Add Payment" at bounding box center [1172, 523] width 253 height 22
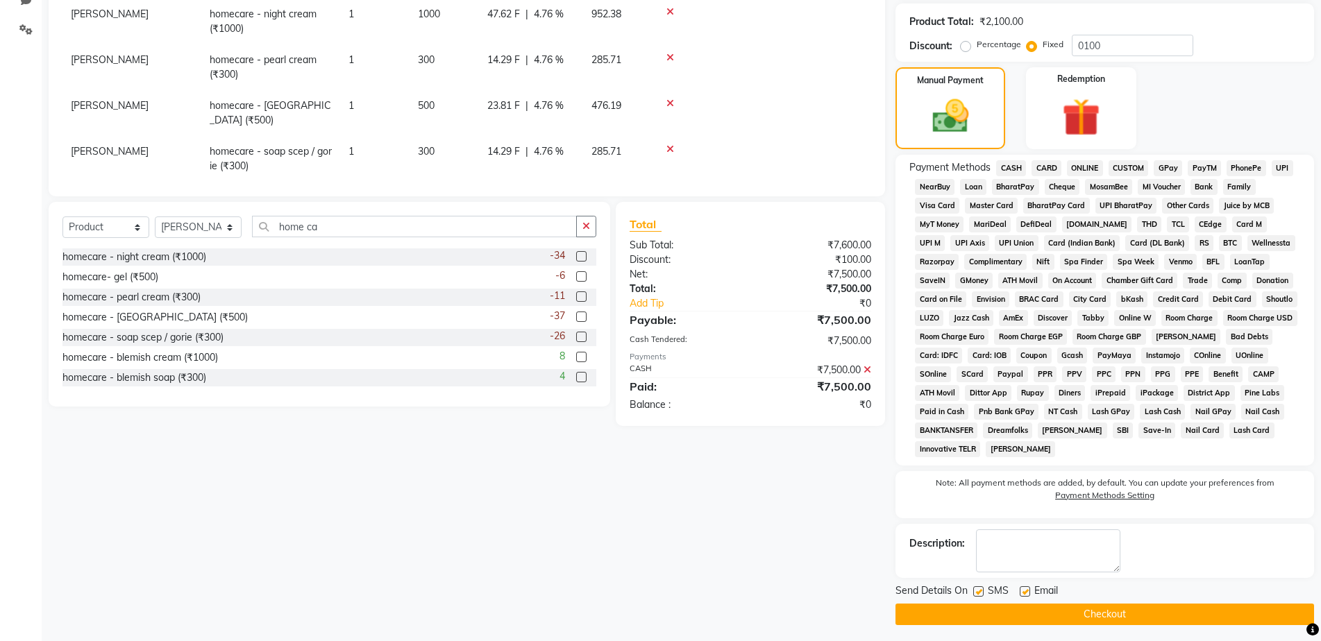
click at [1265, 621] on button "Checkout" at bounding box center [1104, 615] width 418 height 22
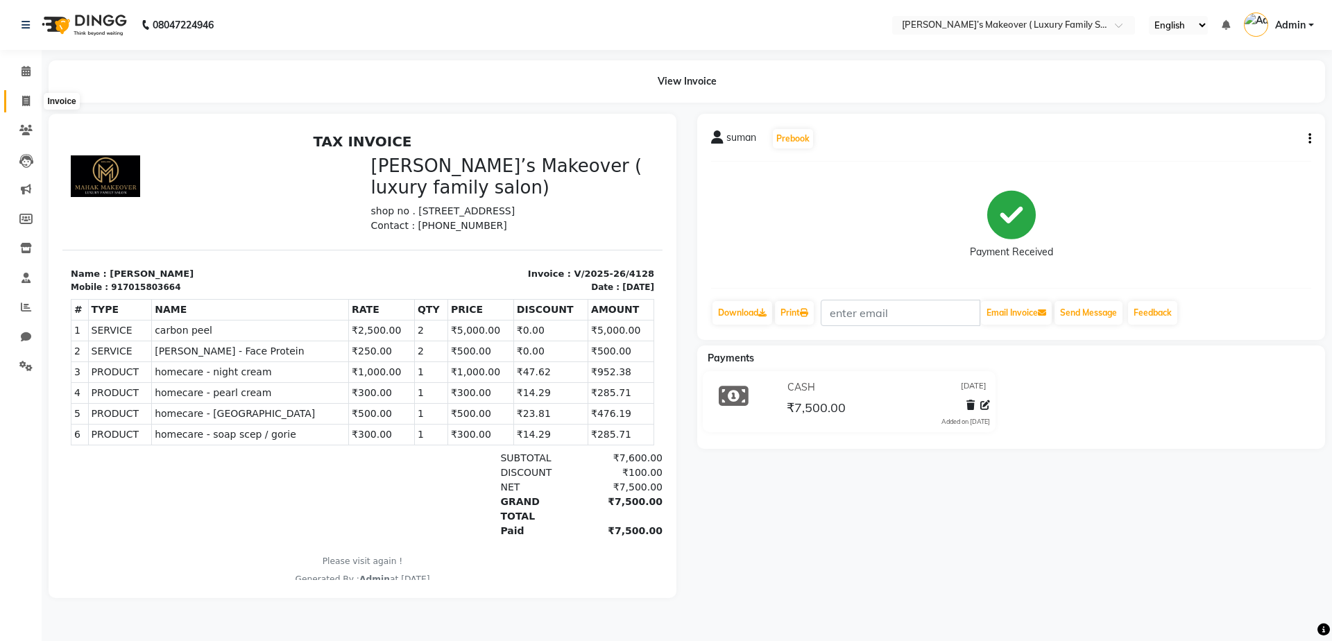
click at [29, 105] on icon at bounding box center [26, 101] width 8 height 10
select select "service"
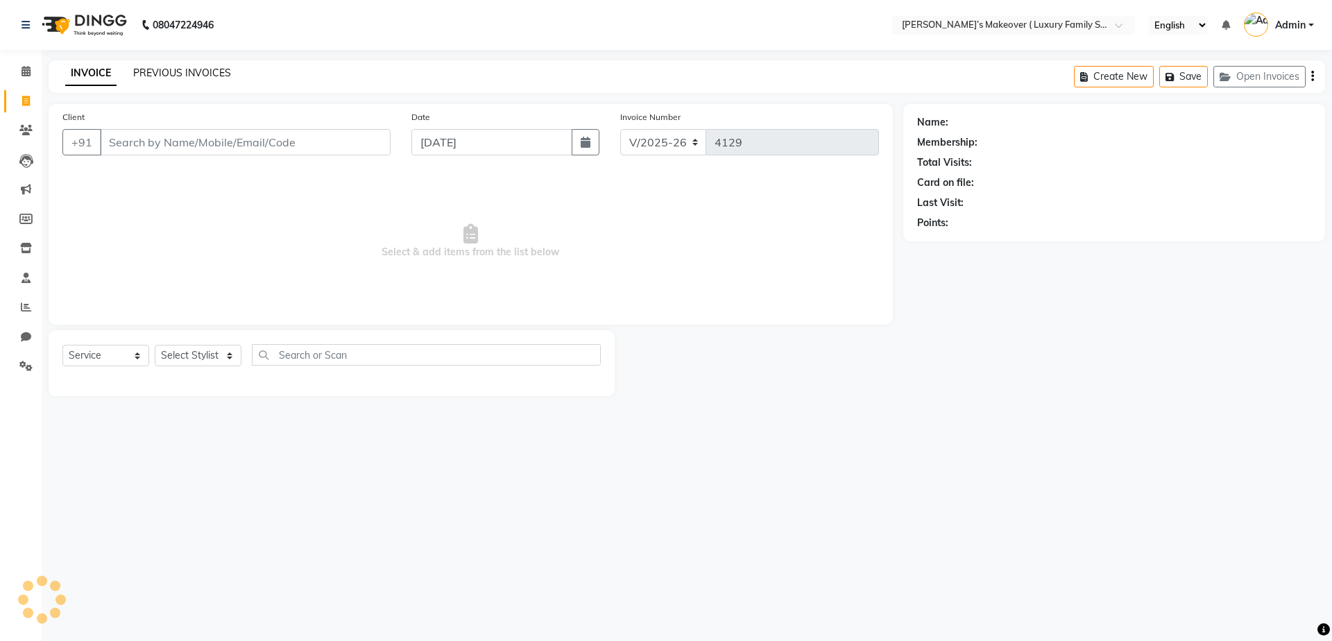
click at [201, 71] on link "PREVIOUS INVOICES" at bounding box center [182, 73] width 98 height 12
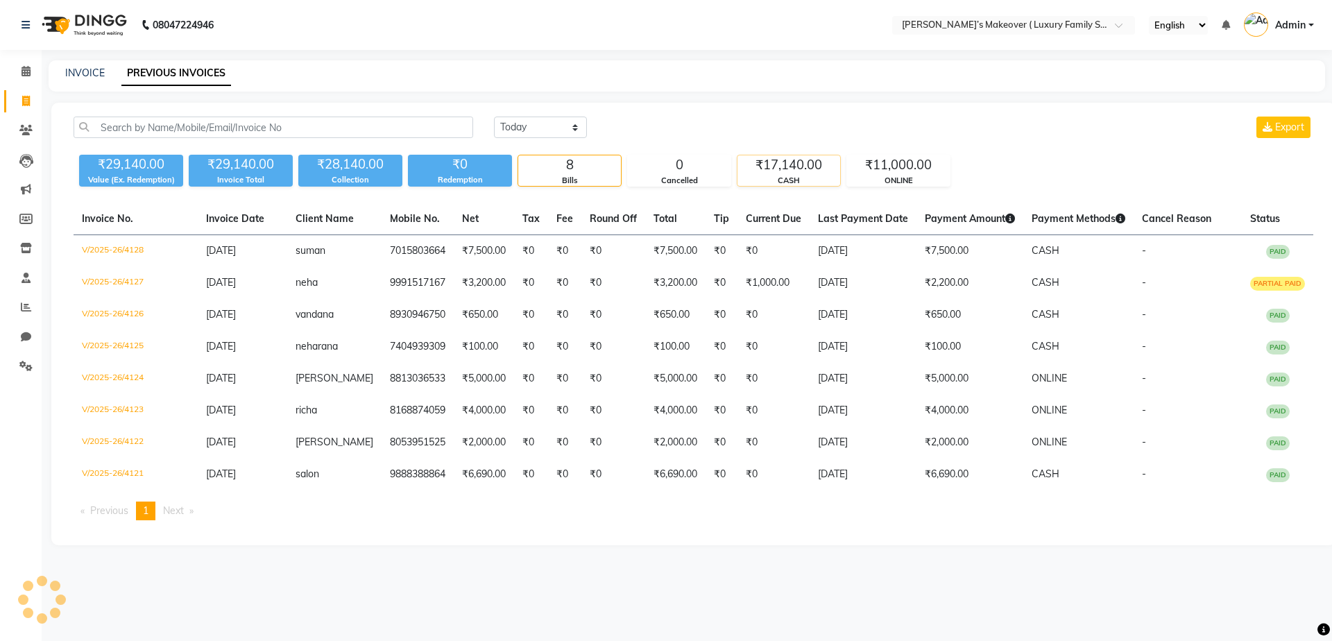
click at [779, 167] on div "₹17,140.00" at bounding box center [789, 164] width 103 height 19
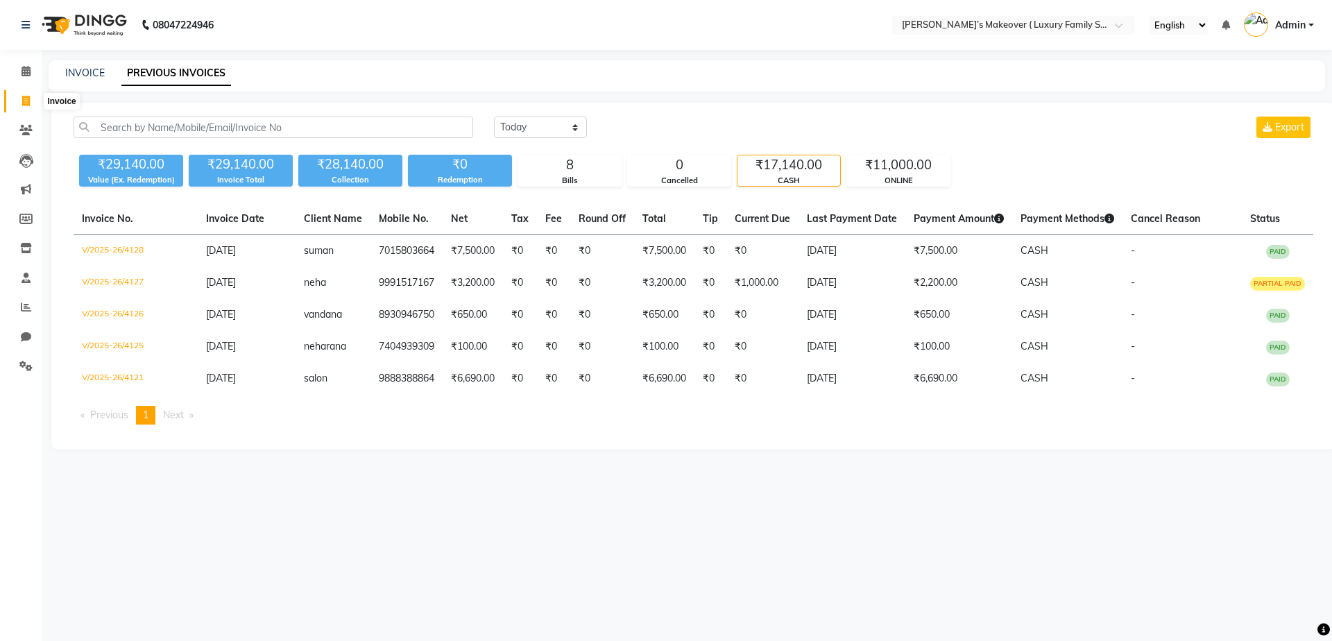
click at [22, 108] on span at bounding box center [26, 102] width 24 height 16
select select "service"
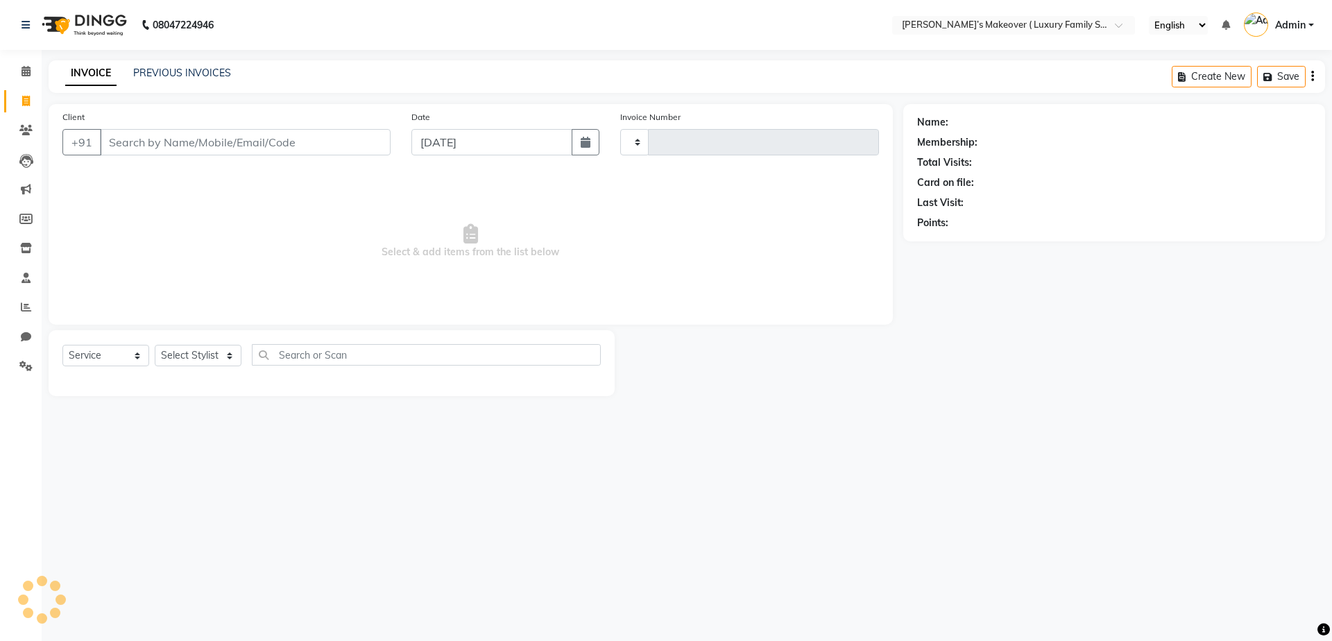
type input "4129"
select select "7777"
click at [28, 71] on icon at bounding box center [26, 71] width 9 height 10
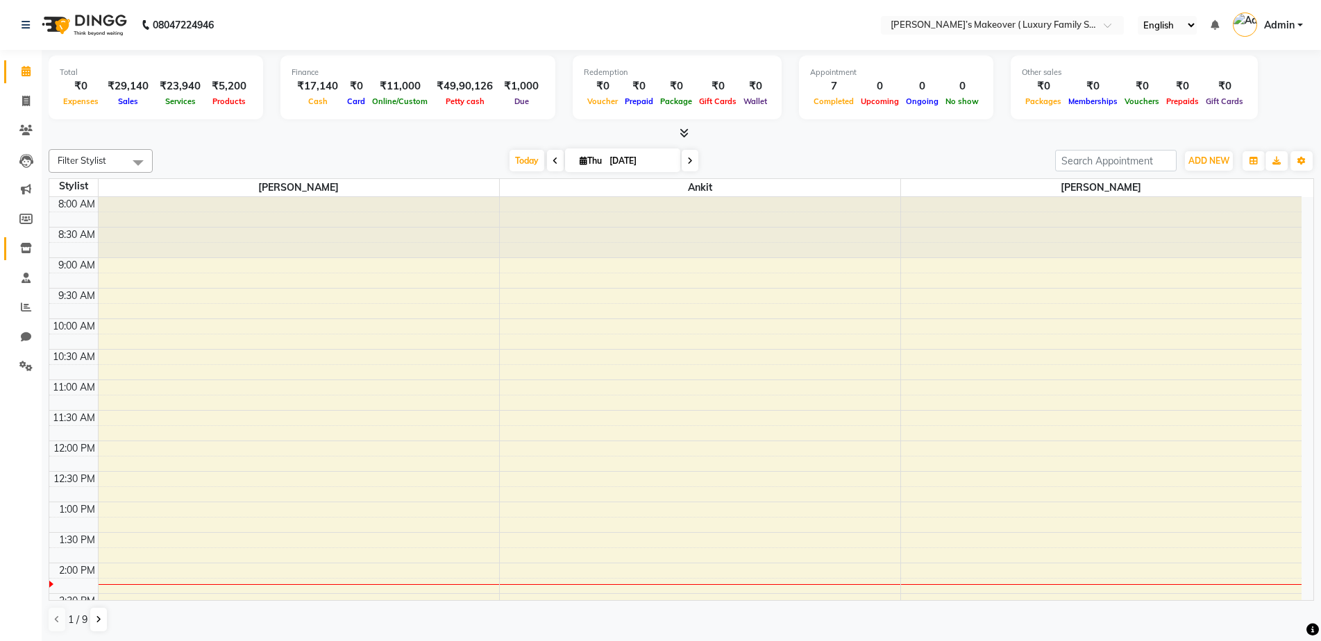
click at [26, 248] on icon at bounding box center [26, 248] width 12 height 10
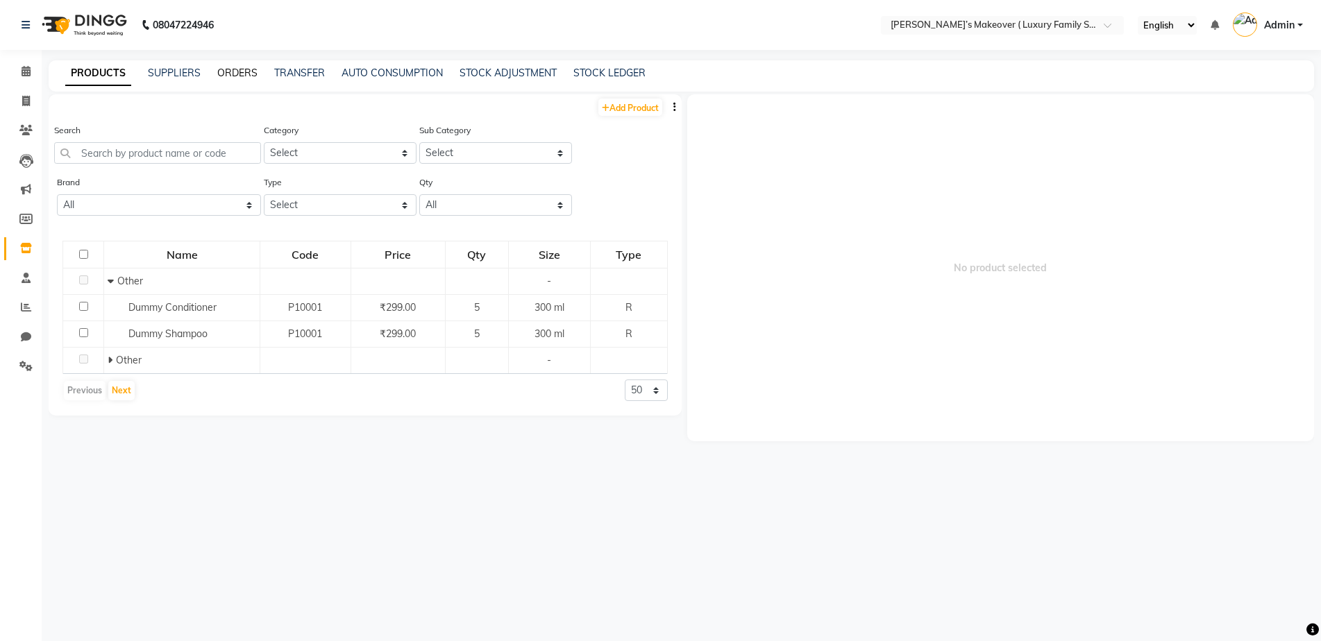
click at [228, 73] on link "ORDERS" at bounding box center [237, 73] width 40 height 12
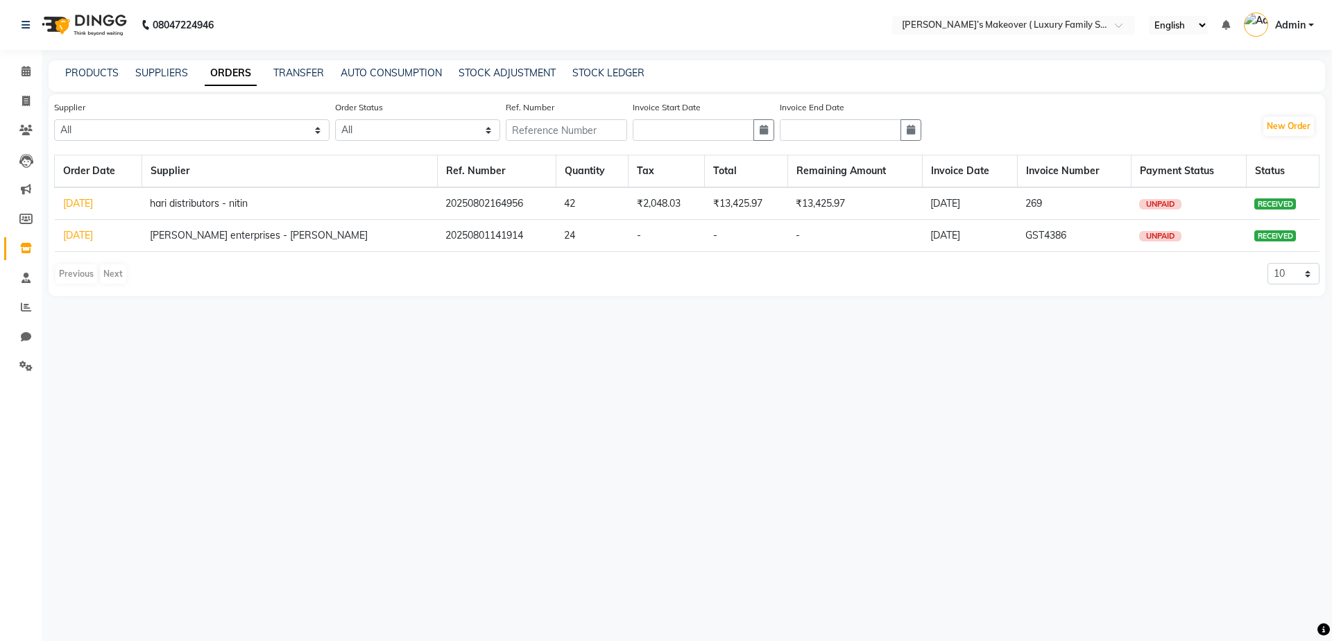
click at [93, 233] on link "[DATE]" at bounding box center [78, 235] width 30 height 12
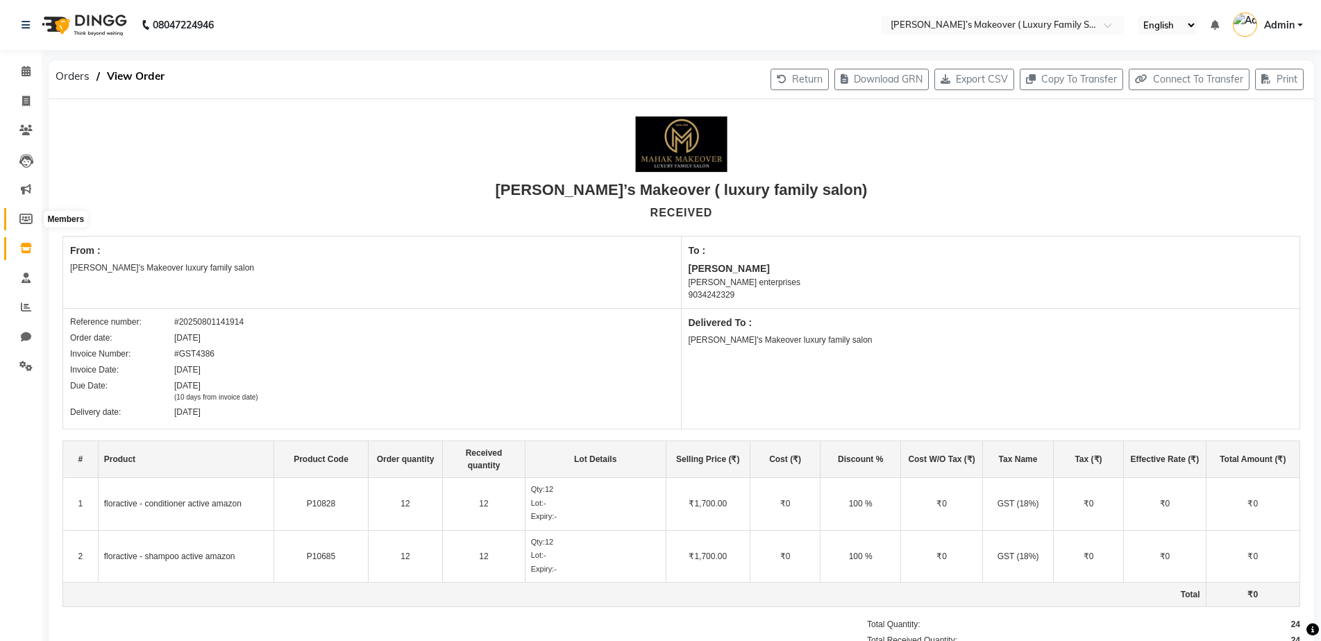
click at [32, 223] on icon at bounding box center [25, 219] width 13 height 10
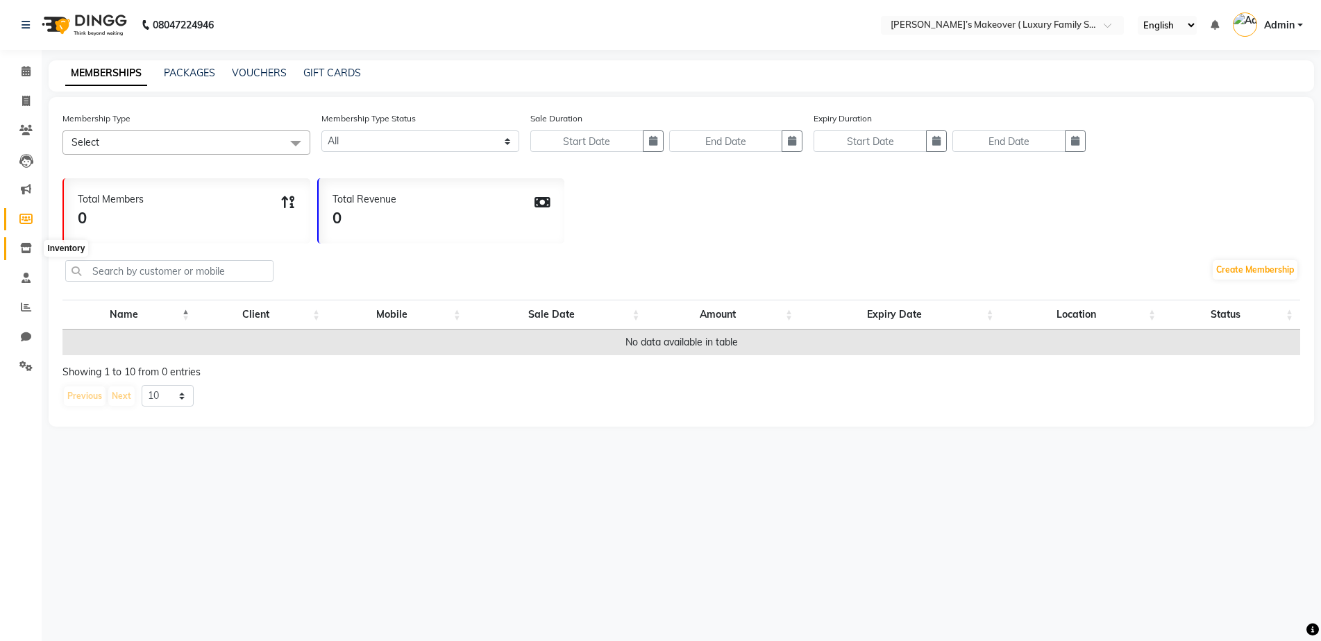
click at [30, 243] on icon at bounding box center [26, 248] width 12 height 10
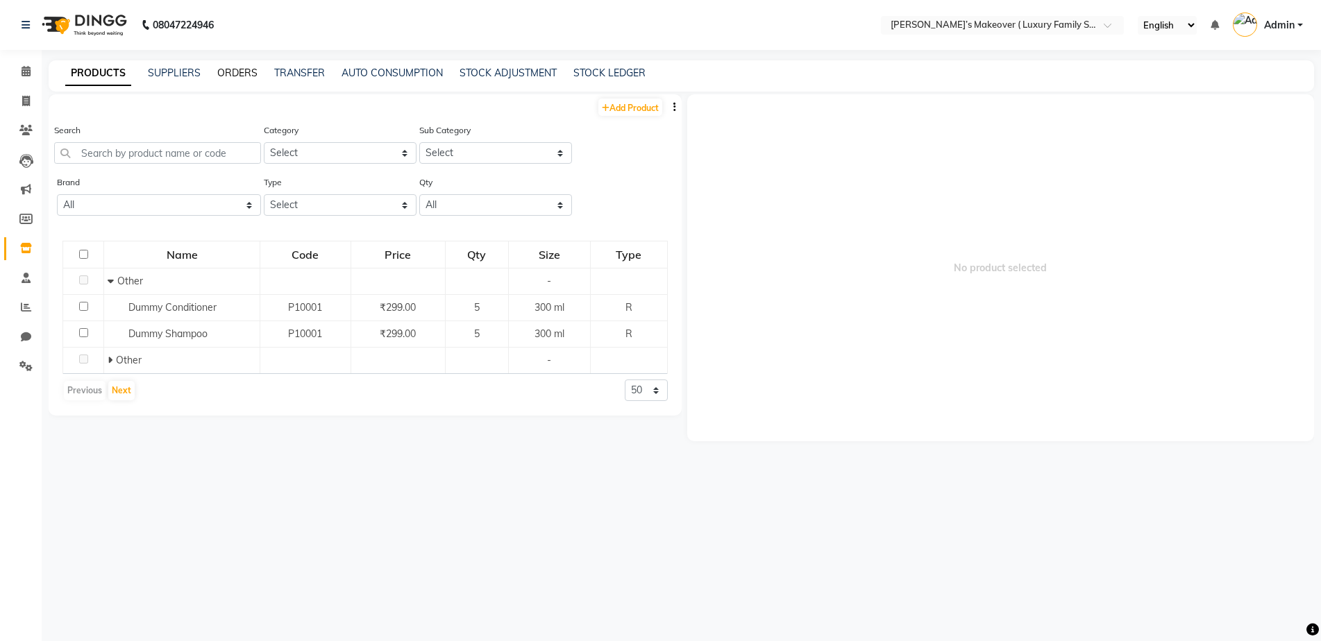
click at [230, 76] on link "ORDERS" at bounding box center [237, 73] width 40 height 12
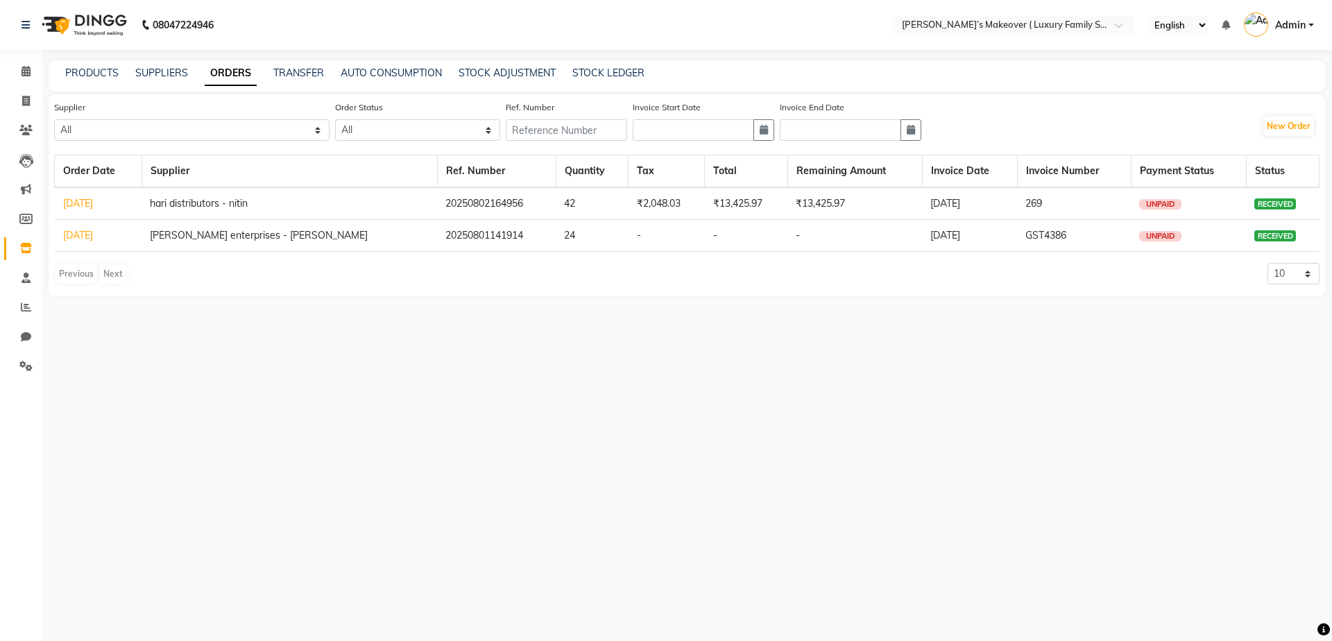
click at [93, 235] on link "[DATE]" at bounding box center [78, 235] width 30 height 12
click at [96, 235] on div "08047224946 Select Location × [PERSON_NAME]’s Makeover ( Luxury Family Salon) ,…" at bounding box center [666, 320] width 1332 height 641
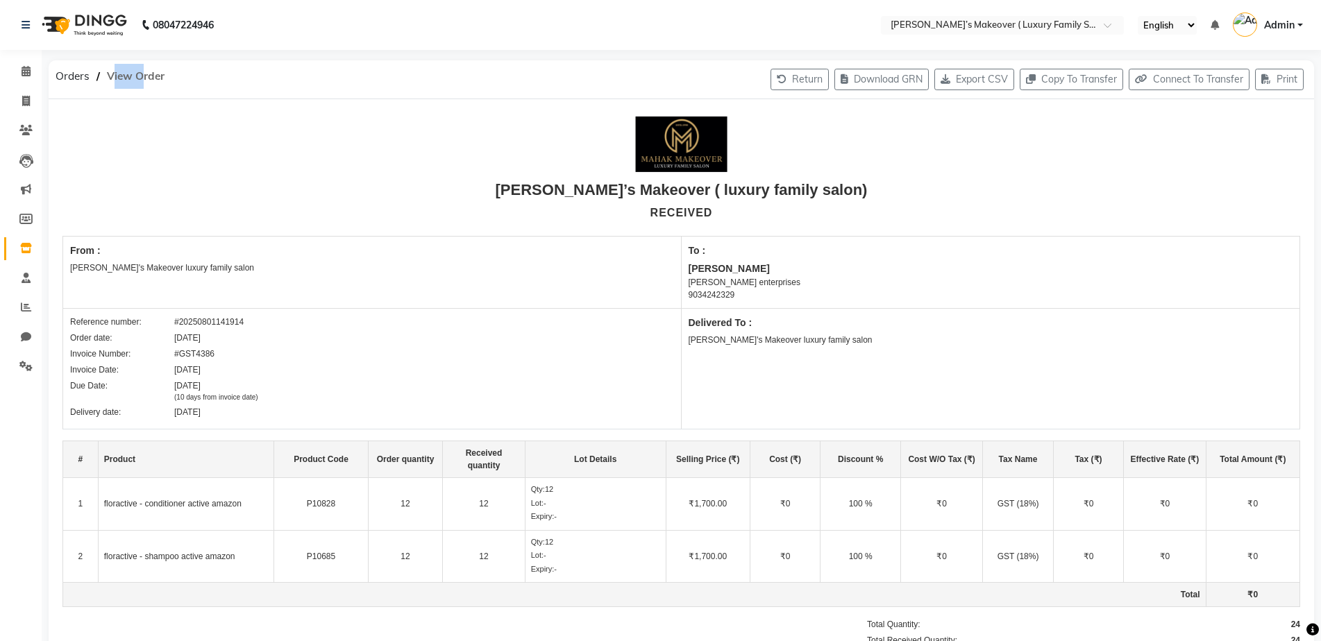
click at [133, 72] on span "View Order" at bounding box center [135, 76] width 71 height 25
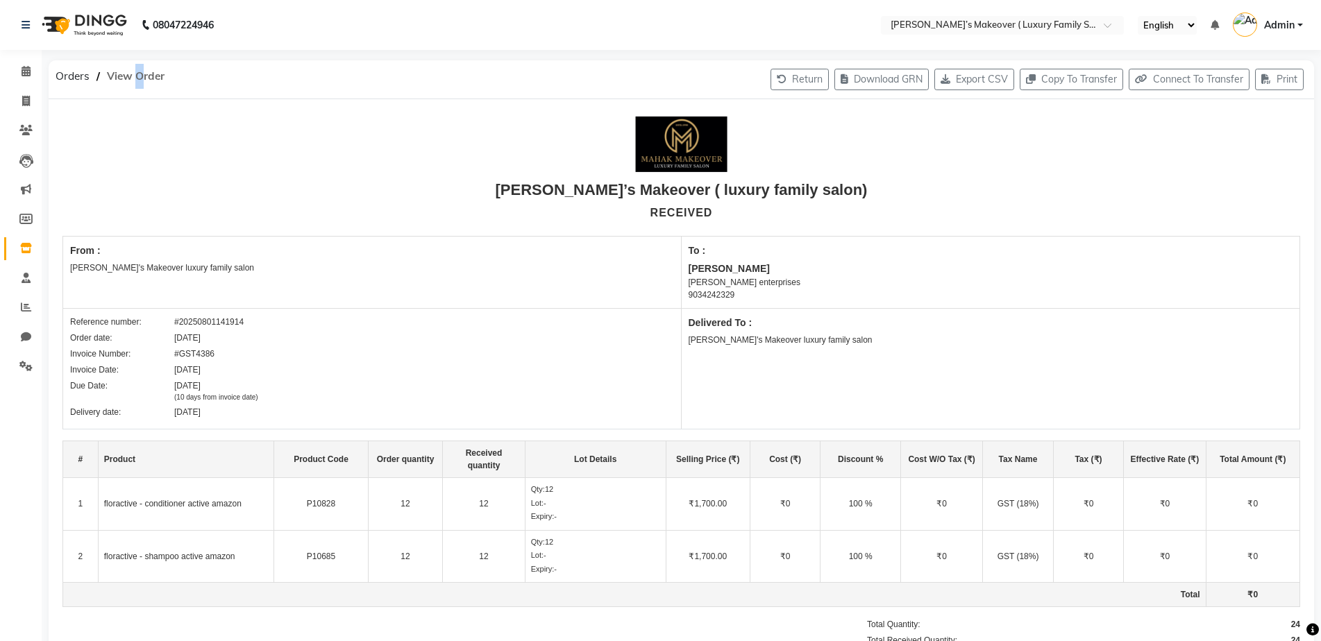
click at [133, 72] on span "View Order" at bounding box center [135, 76] width 71 height 25
click at [87, 74] on span "Orders" at bounding box center [73, 76] width 48 height 25
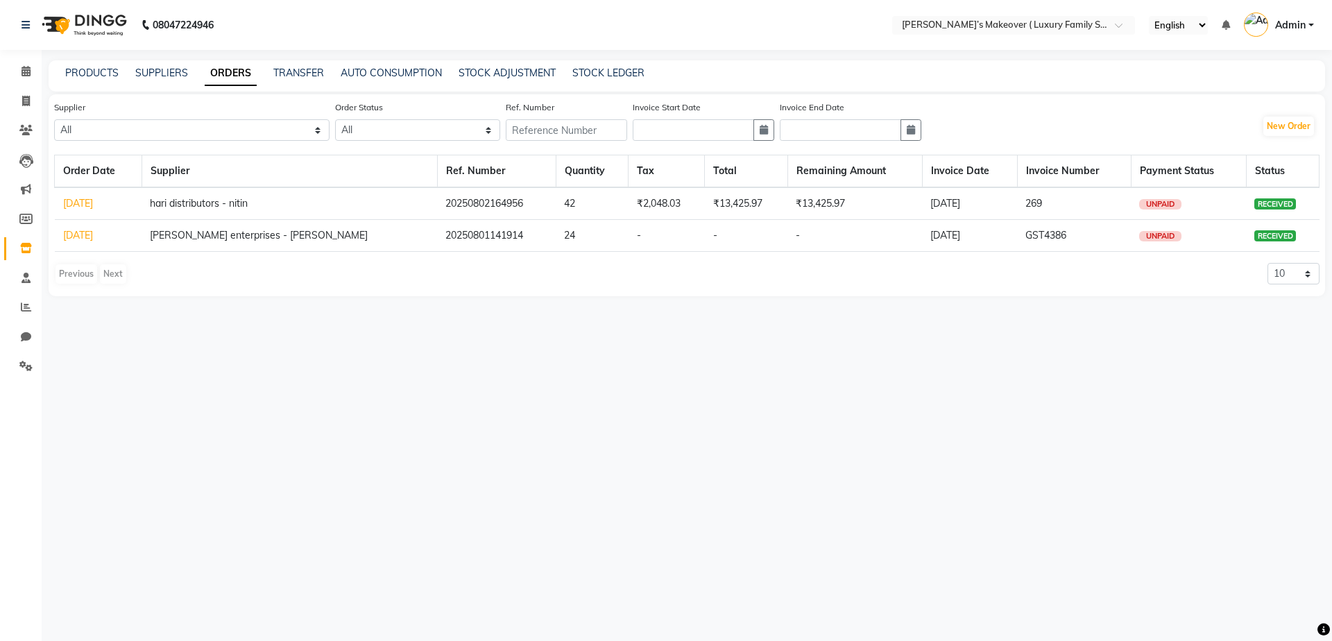
click at [93, 237] on link "[DATE]" at bounding box center [78, 235] width 30 height 12
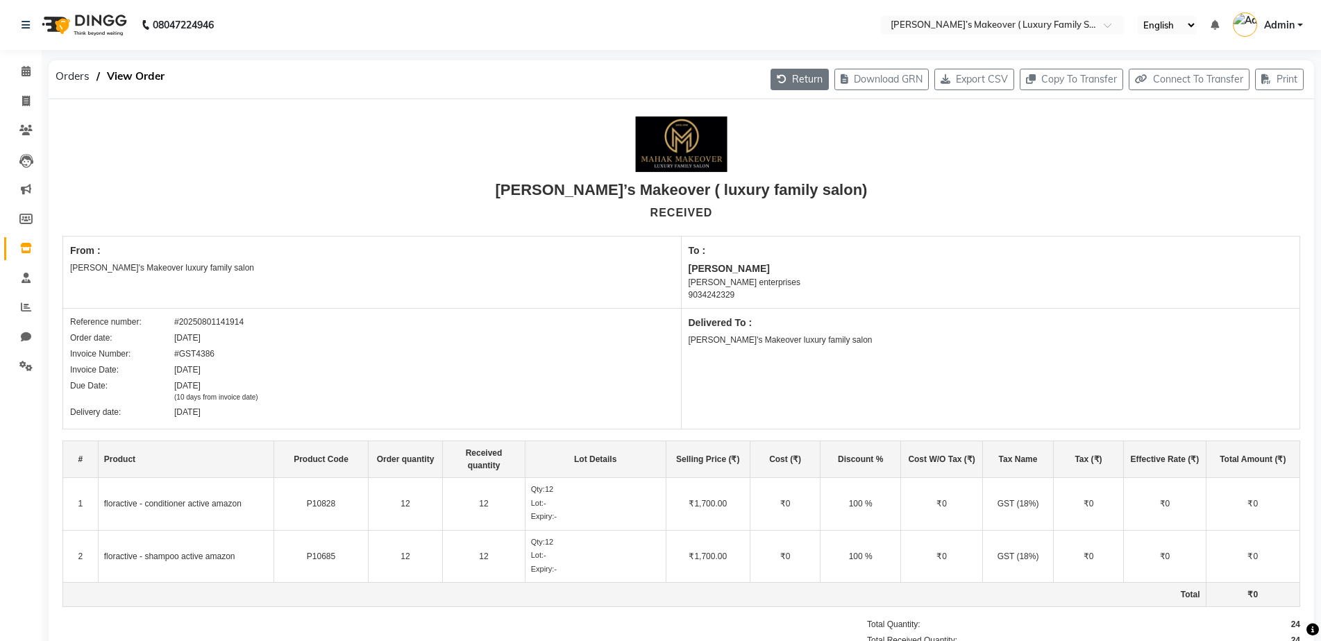
click at [786, 84] on button "Return" at bounding box center [799, 80] width 58 height 22
select select "1621"
select select "1620"
select select "5510"
select select "true"
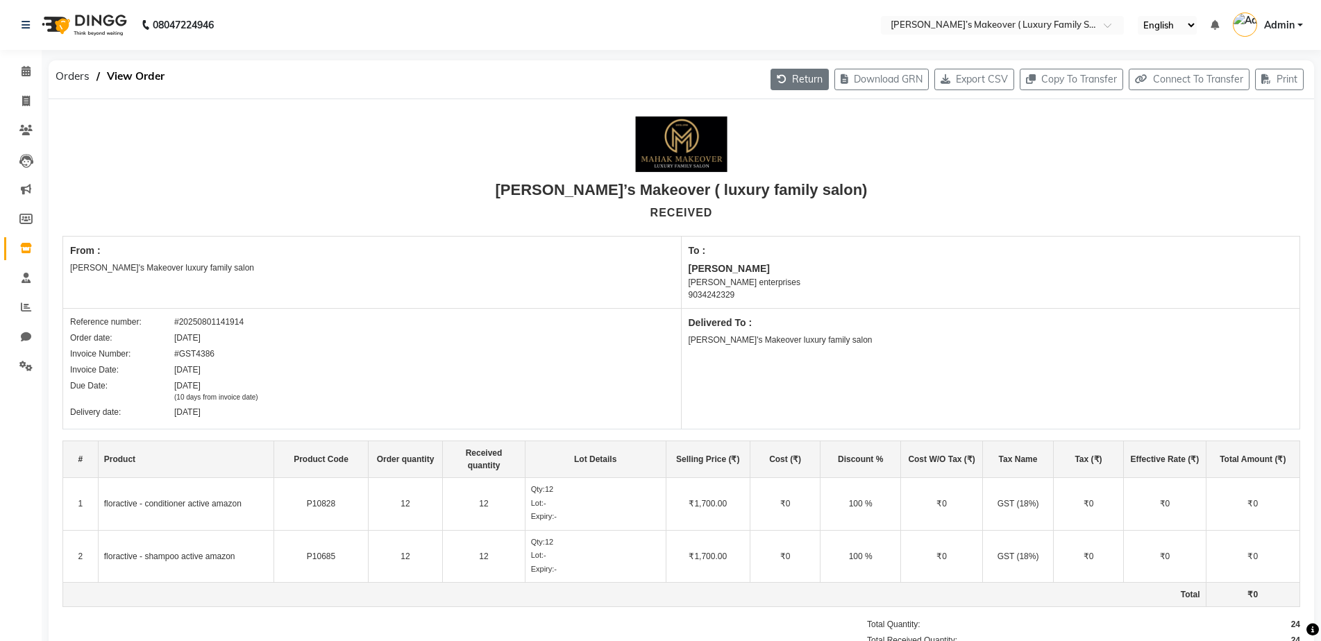
select select "3446"
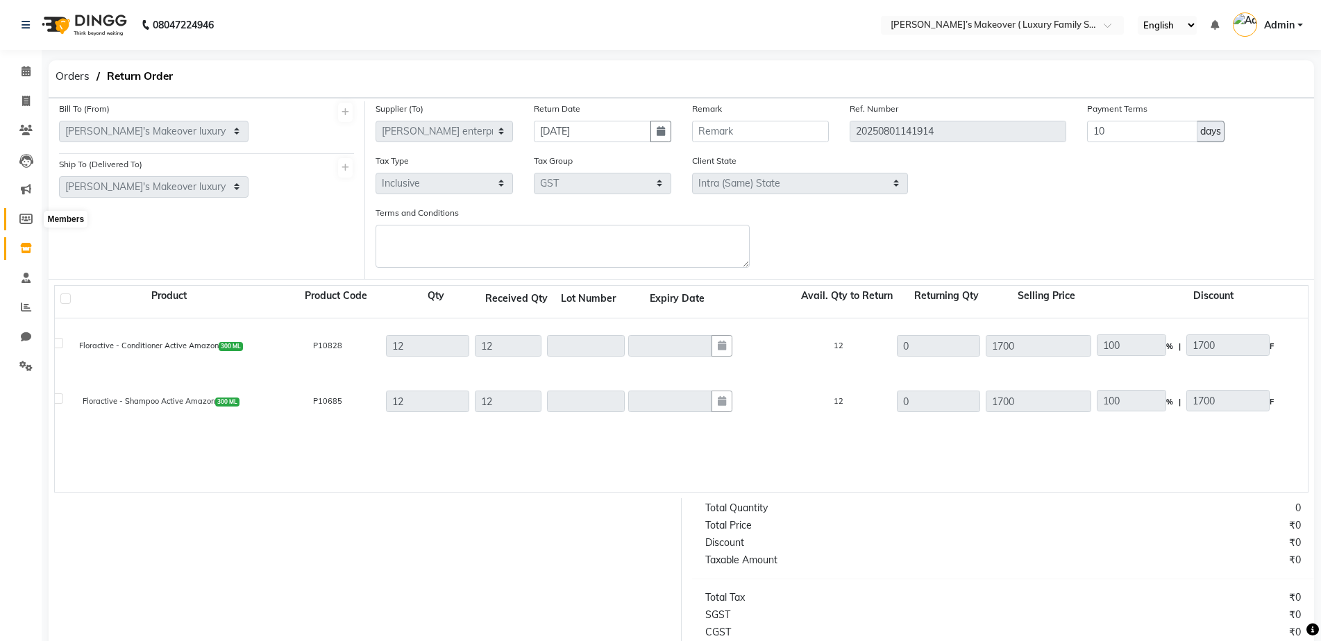
click at [22, 216] on icon at bounding box center [25, 219] width 13 height 10
select select
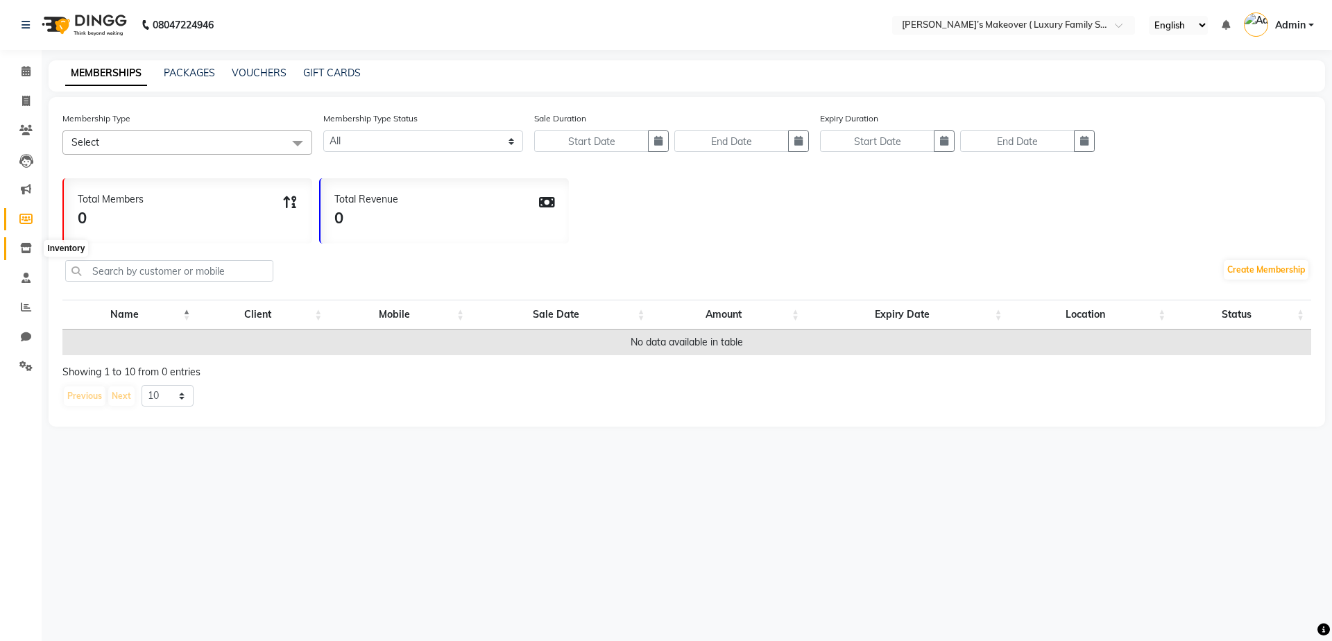
click at [25, 242] on span at bounding box center [26, 249] width 24 height 16
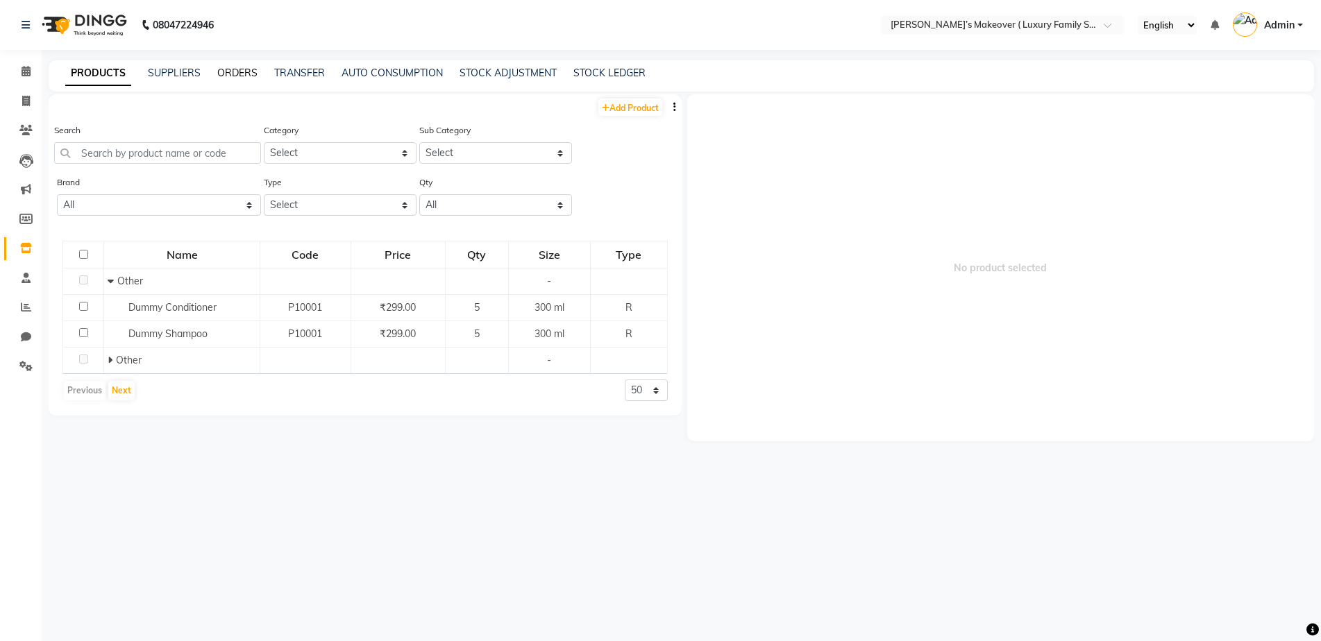
click at [247, 78] on link "ORDERS" at bounding box center [237, 73] width 40 height 12
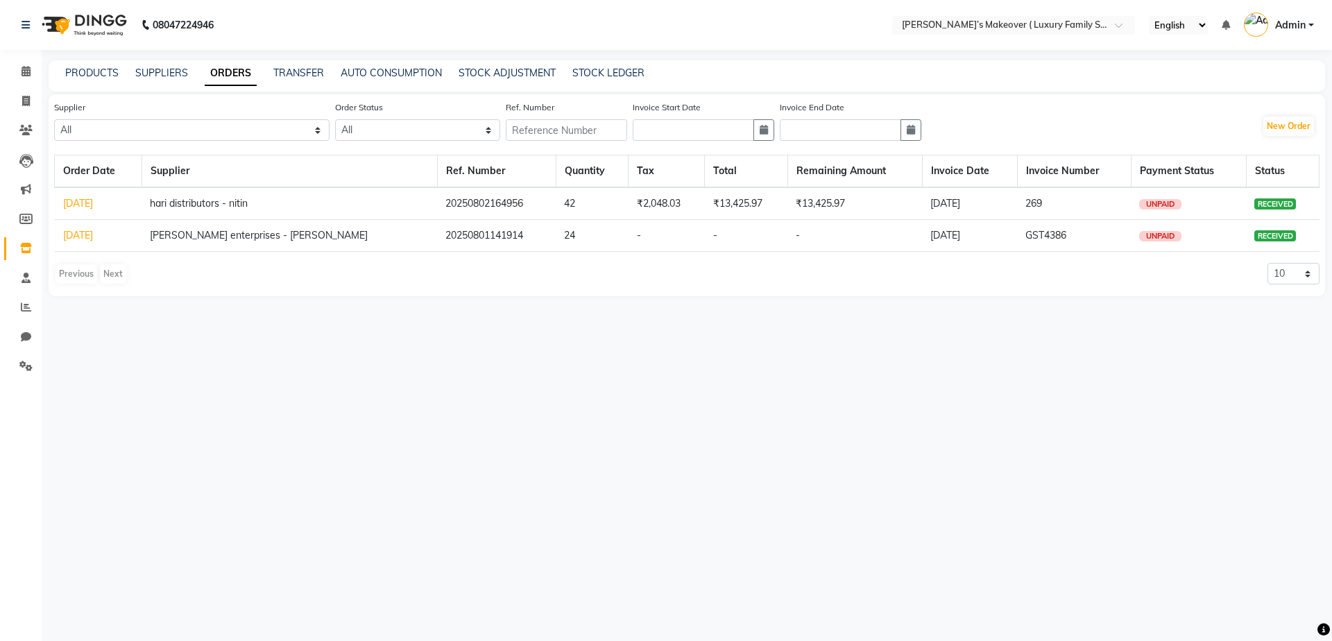
click at [67, 204] on link "[DATE]" at bounding box center [78, 203] width 30 height 12
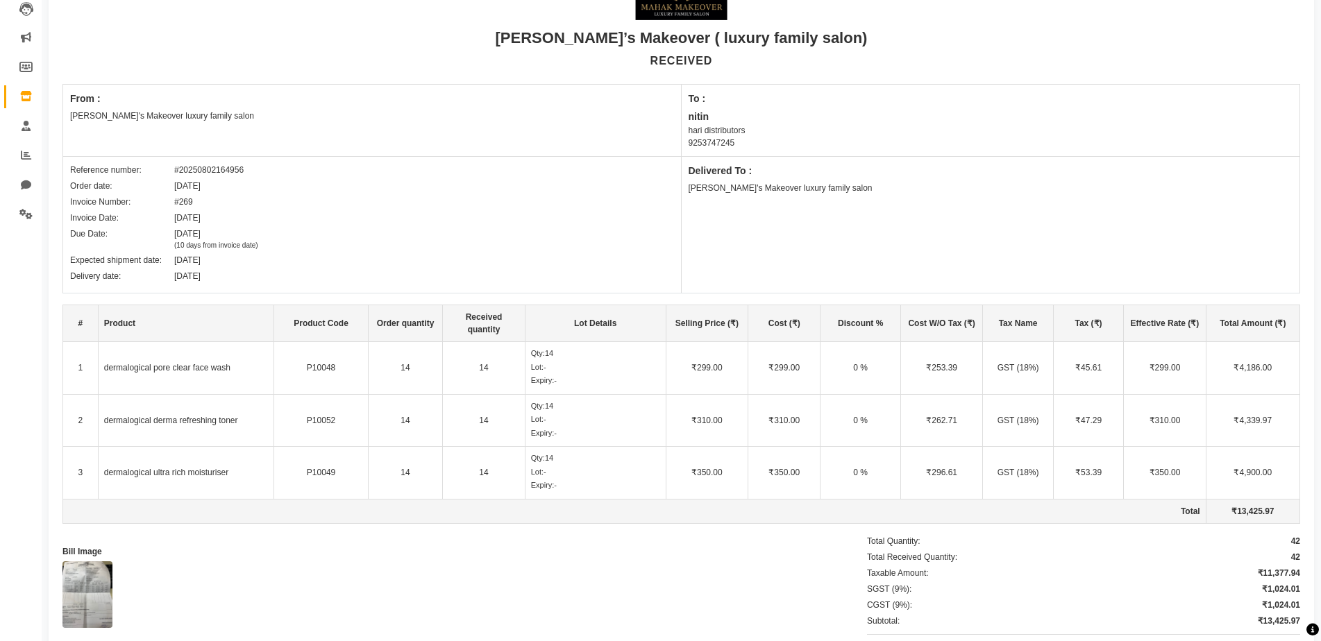
scroll to position [28, 0]
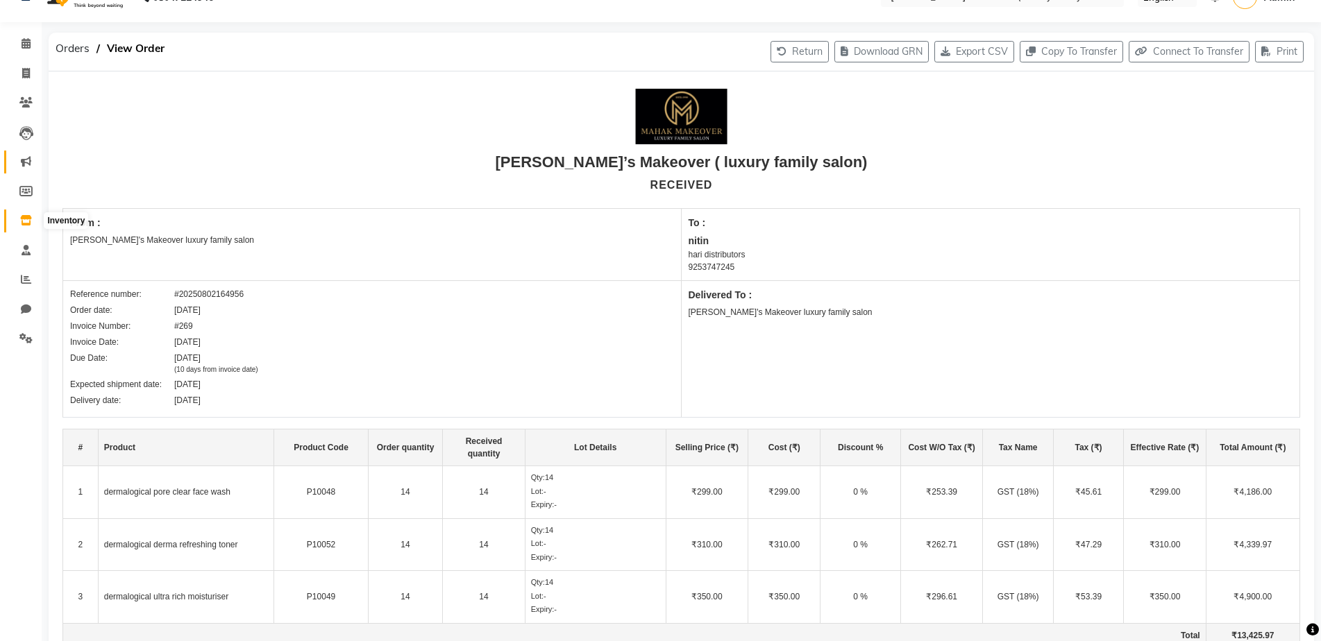
drag, startPoint x: 28, startPoint y: 222, endPoint x: 36, endPoint y: 201, distance: 22.8
click at [28, 222] on icon at bounding box center [26, 220] width 12 height 10
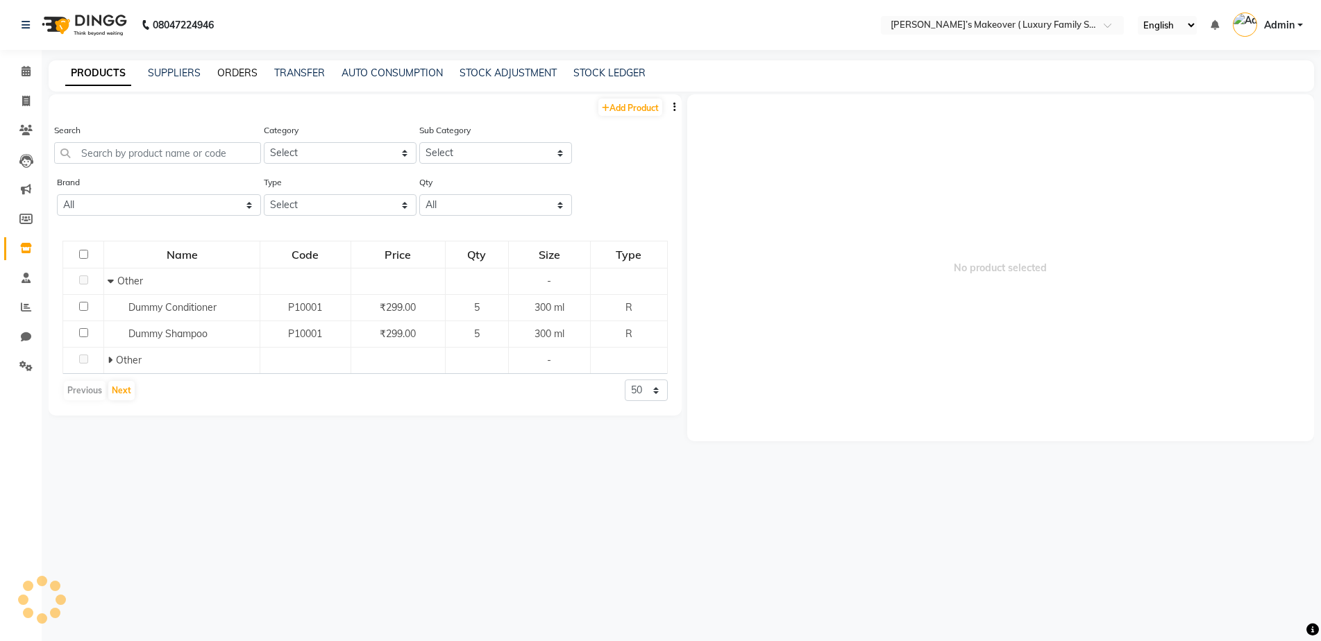
click at [253, 74] on link "ORDERS" at bounding box center [237, 73] width 40 height 12
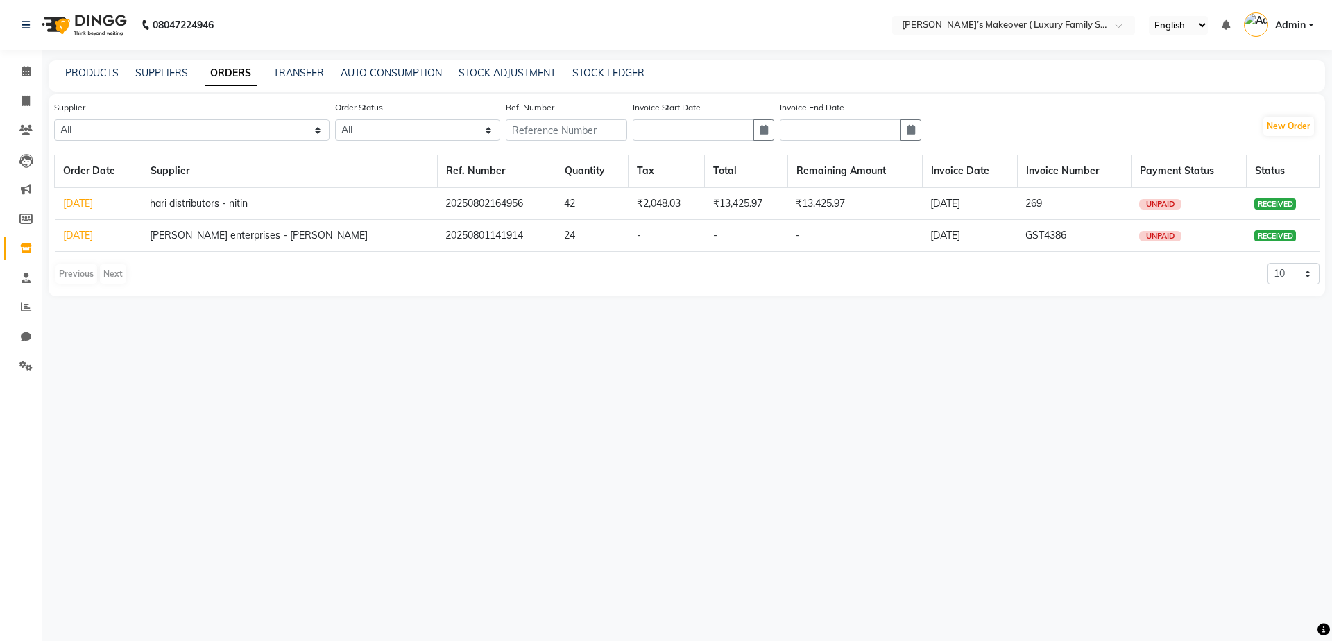
click at [80, 239] on link "[DATE]" at bounding box center [78, 235] width 30 height 12
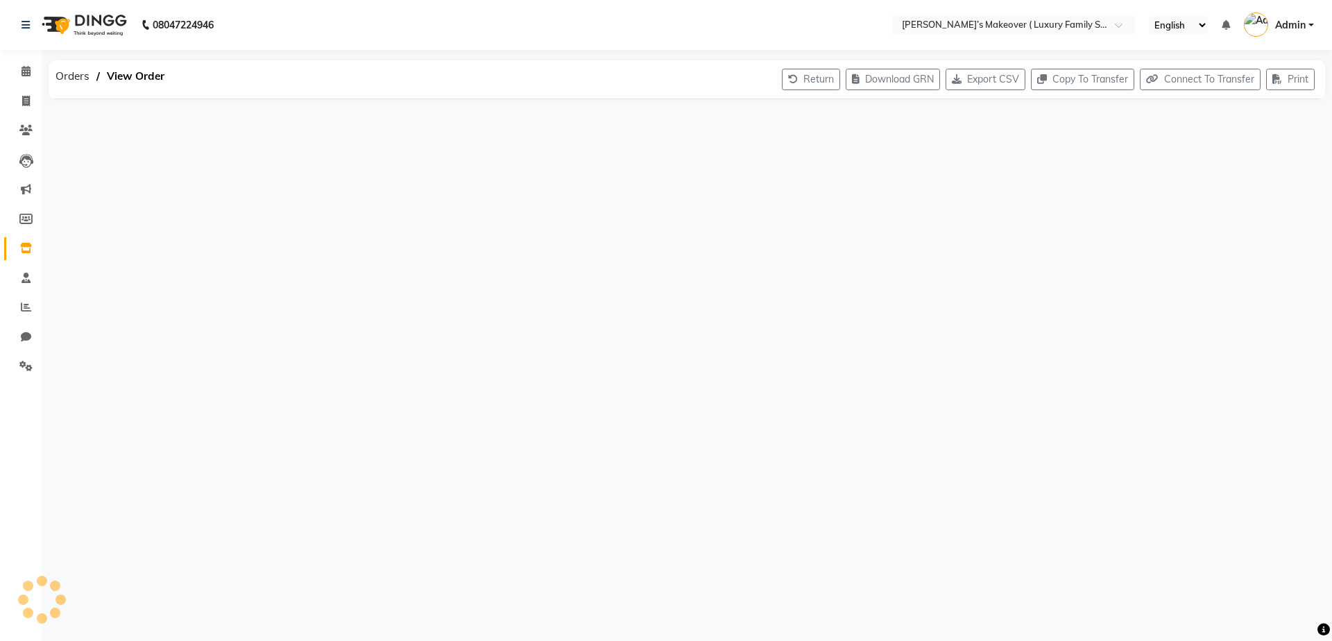
click at [80, 239] on div "08047224946 Select Location × [PERSON_NAME]’s Makeover ( Luxury Family Salon) ,…" at bounding box center [666, 320] width 1332 height 641
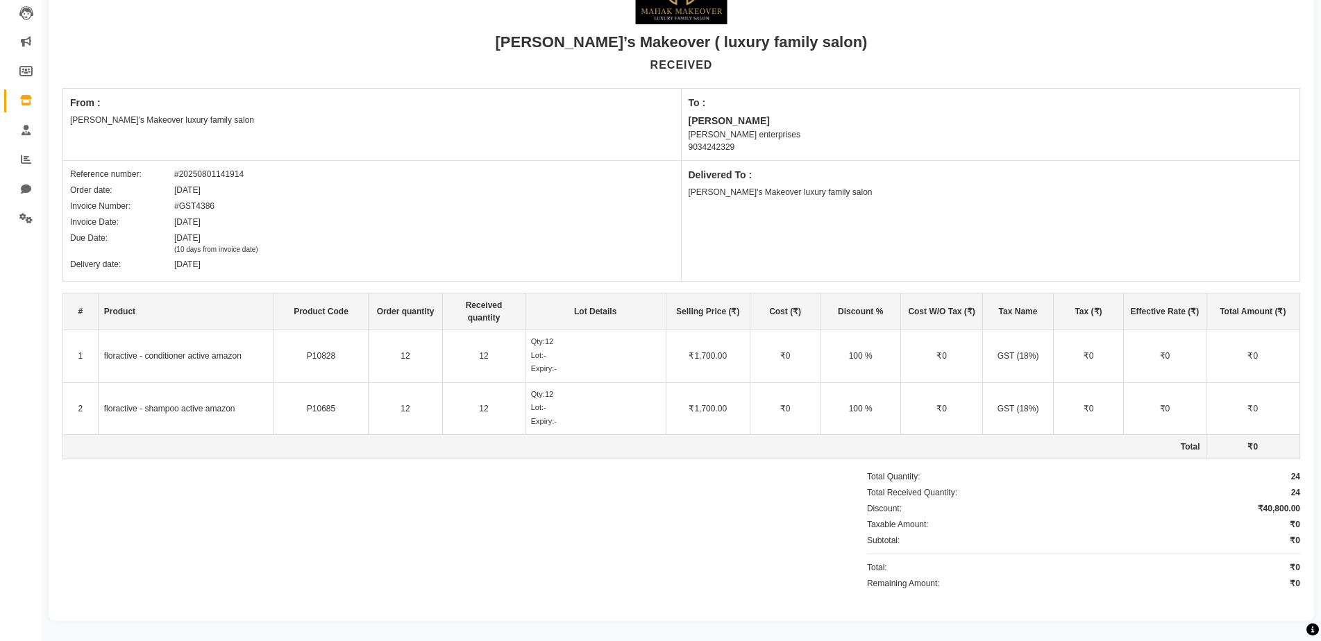
scroll to position [151, 0]
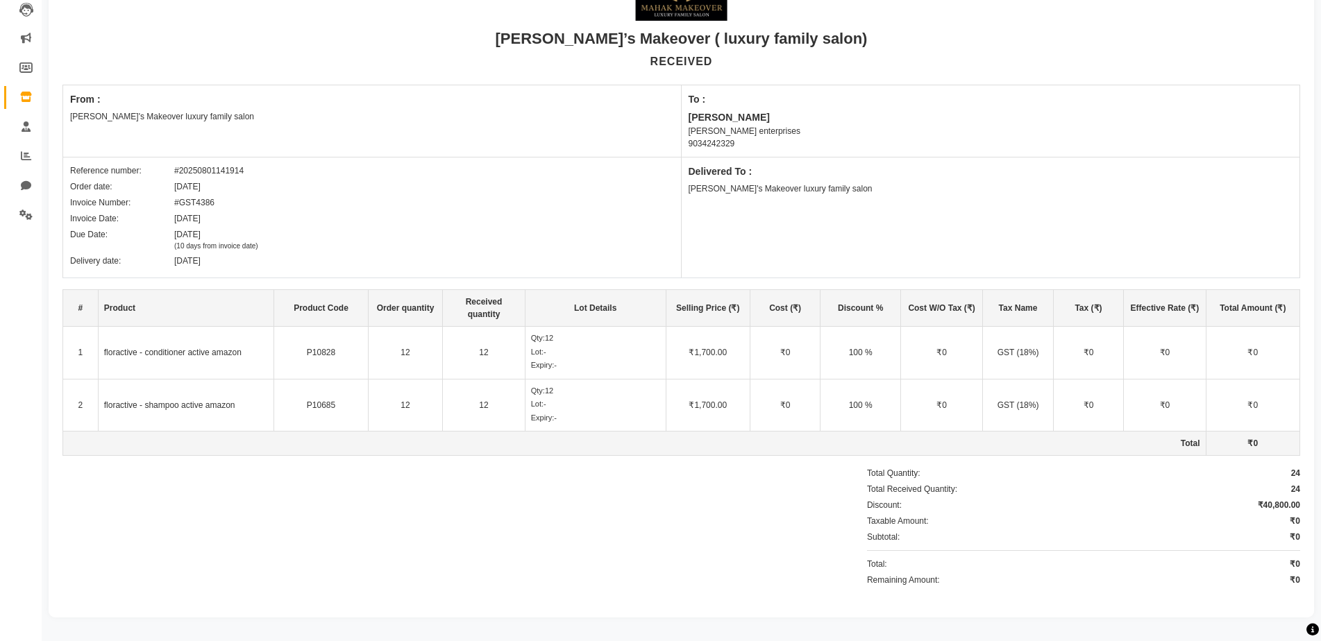
drag, startPoint x: 1281, startPoint y: 12, endPoint x: 1300, endPoint y: 65, distance: 56.0
click at [1300, 65] on div "[PERSON_NAME]’s Makeover ( luxury family salon) RECEIVED From : [PERSON_NAME]'s…" at bounding box center [681, 283] width 1265 height 670
